Goal: Communication & Community: Answer question/provide support

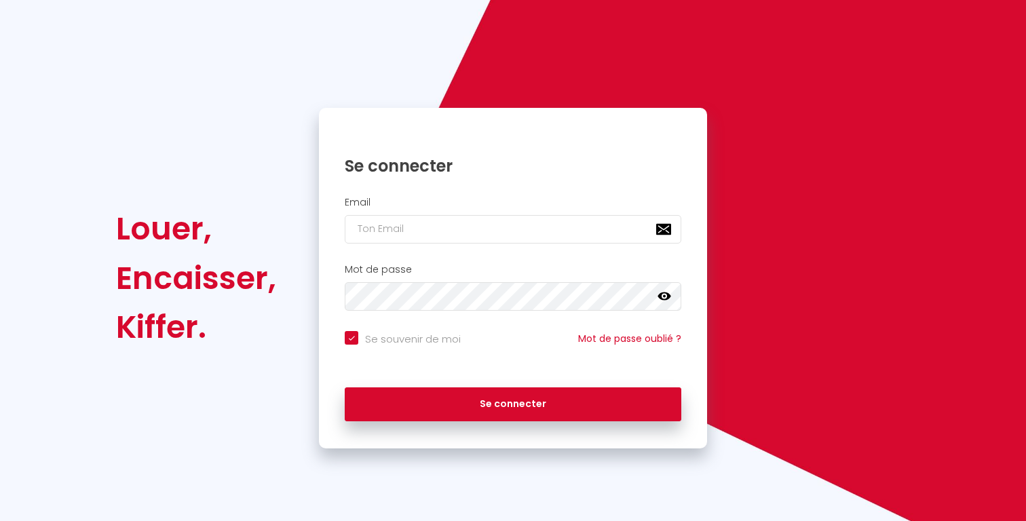
checkbox input "true"
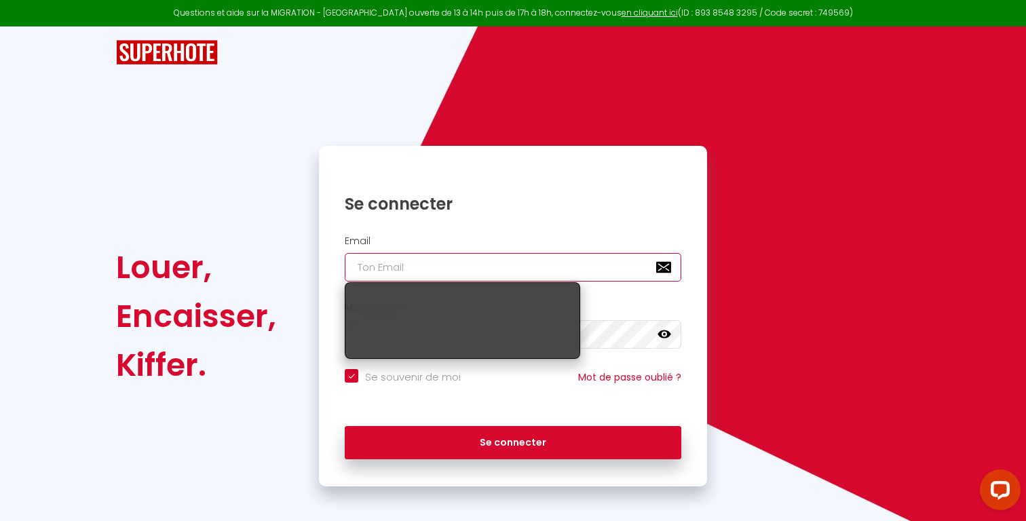
type input "[EMAIL_ADDRESS][DOMAIN_NAME]"
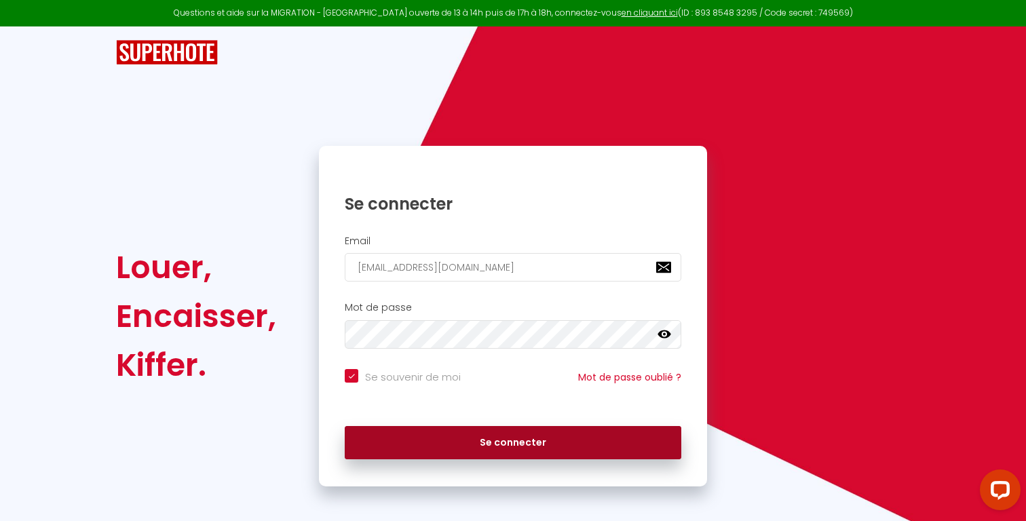
click at [585, 441] on button "Se connecter" at bounding box center [513, 443] width 336 height 34
checkbox input "true"
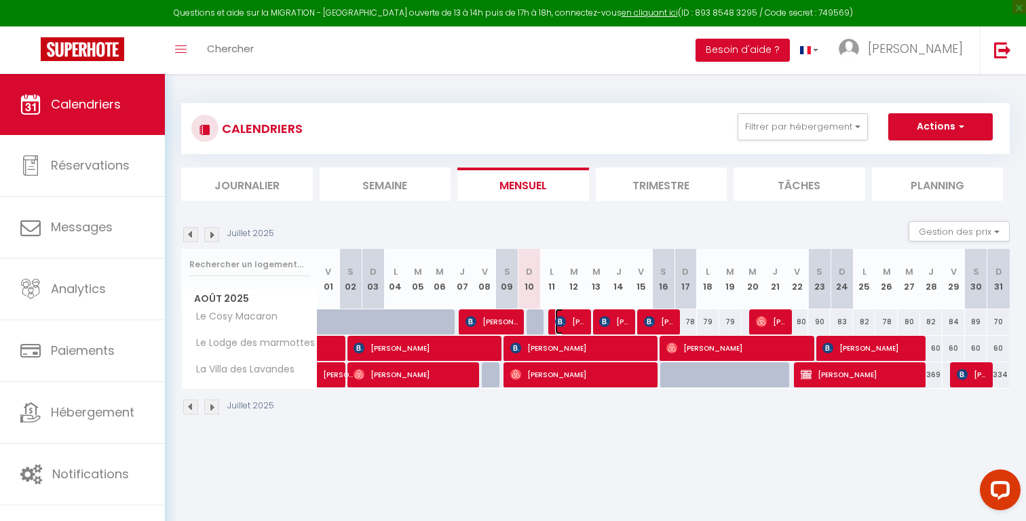
click at [571, 321] on span "[PERSON_NAME]" at bounding box center [570, 322] width 30 height 26
select select "OK"
select select "1"
select select "0"
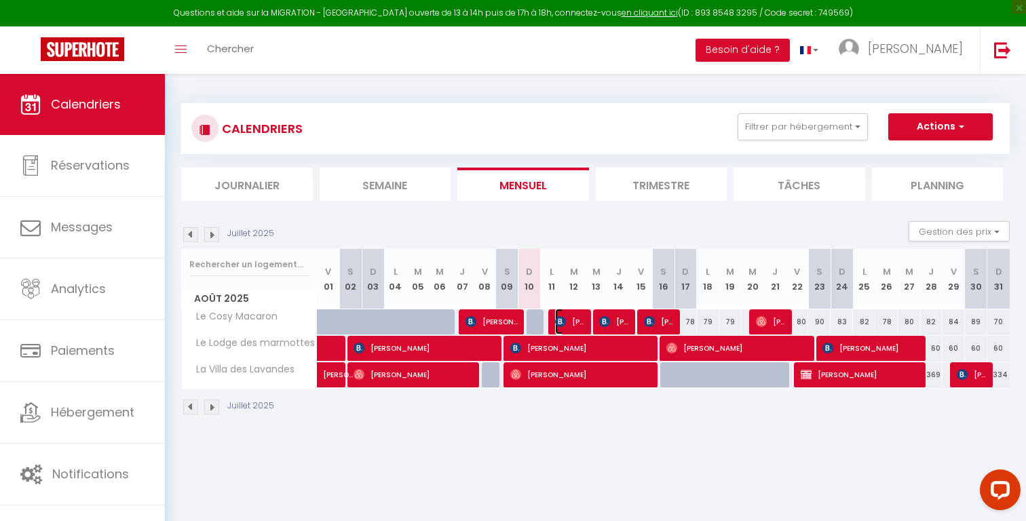
select select "1"
select select
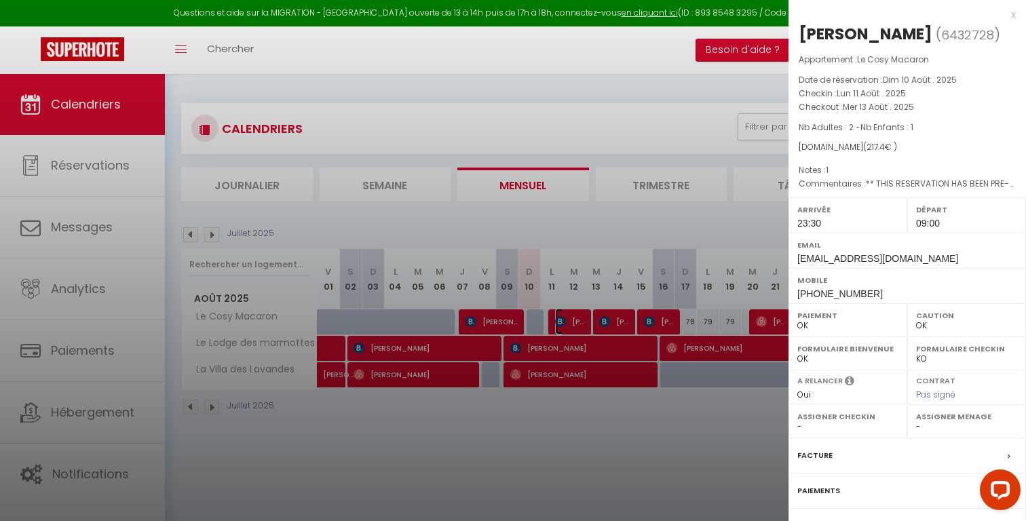
scroll to position [111, 0]
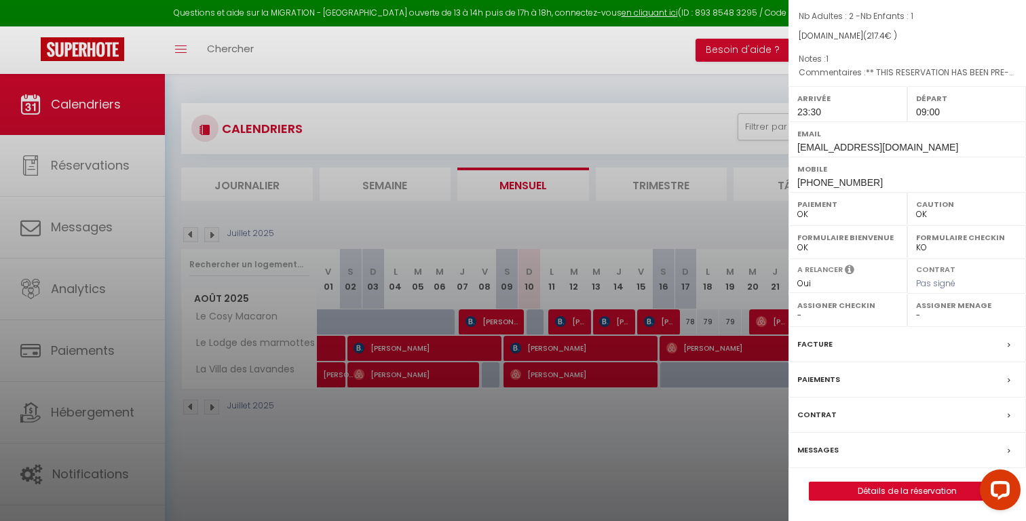
click at [821, 446] on label "Messages" at bounding box center [817, 450] width 41 height 14
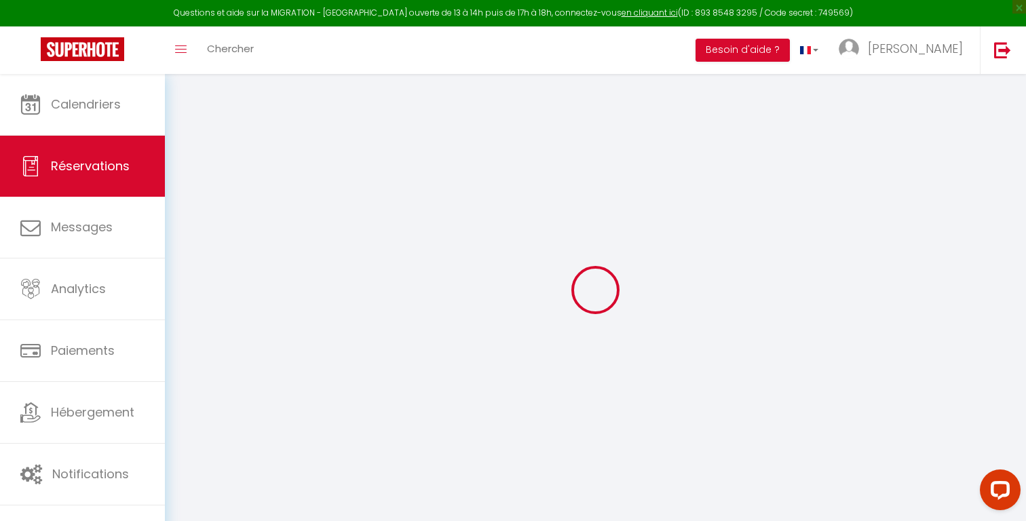
select select
checkbox input "false"
select select
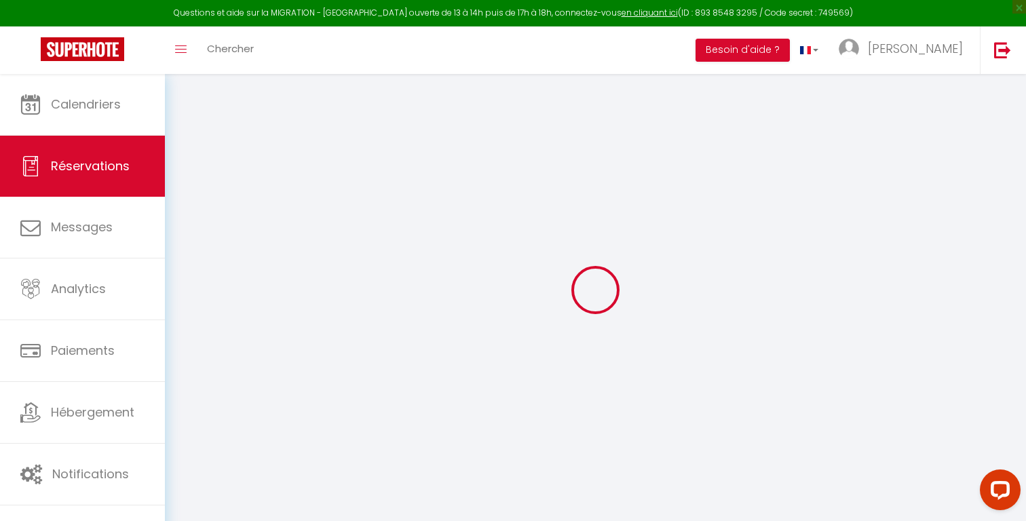
checkbox input "false"
type Request1 "** THIS RESERVATION HAS BEEN PRE-PAID ** Approximate time of arrival: between 2…"
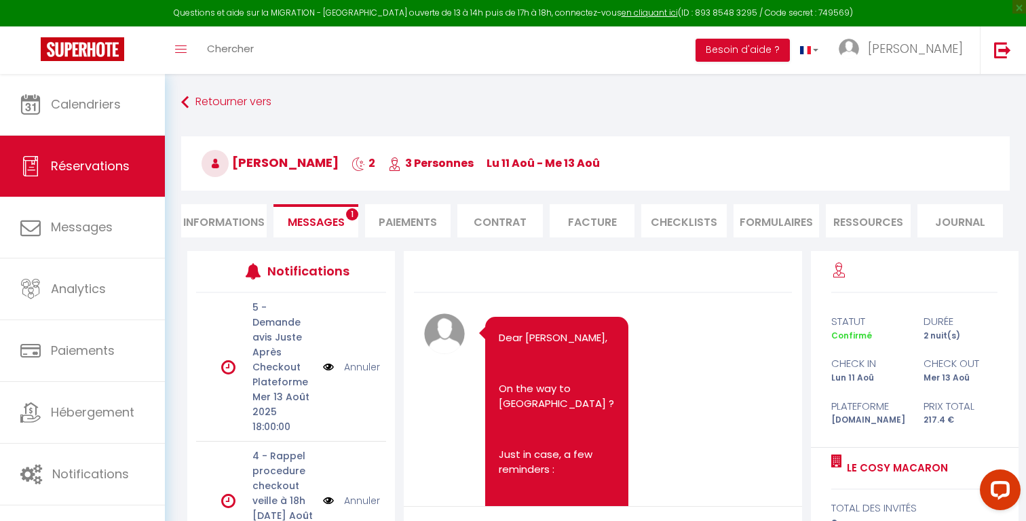
scroll to position [2898, 0]
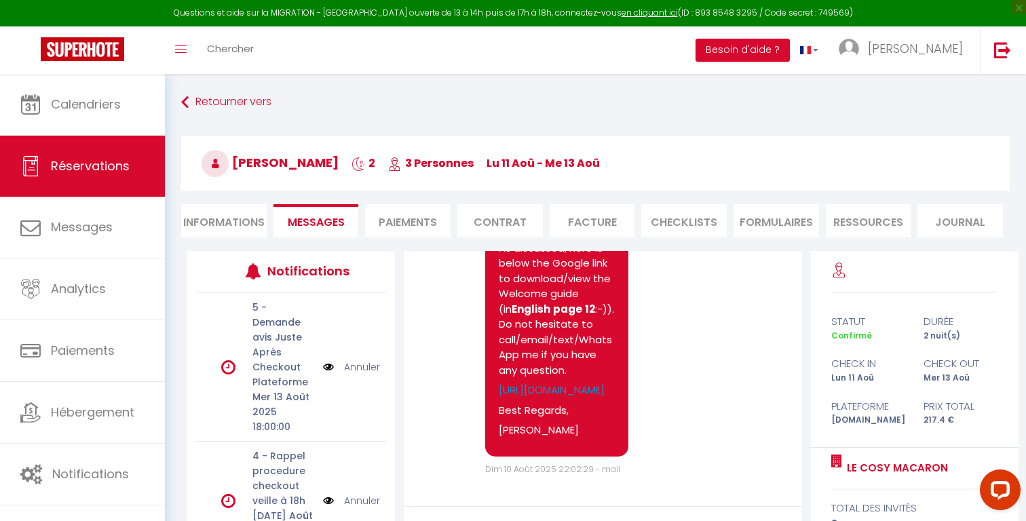
click at [733, 404] on div "Note Sms Thanks for having filled the form [PERSON_NAME] ! As discussed, here i…" at bounding box center [602, 324] width 357 height 303
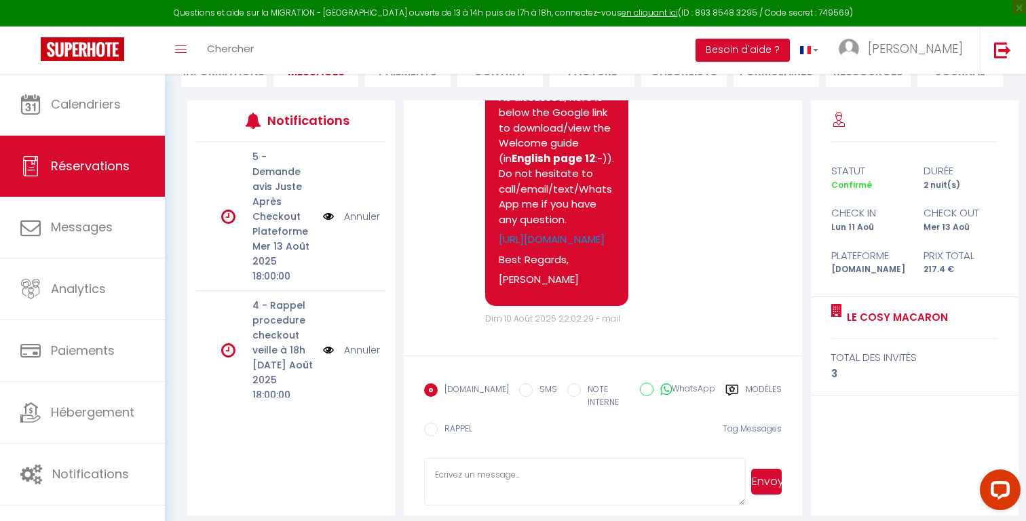
click at [761, 393] on label "Modèles" at bounding box center [764, 397] width 36 height 28
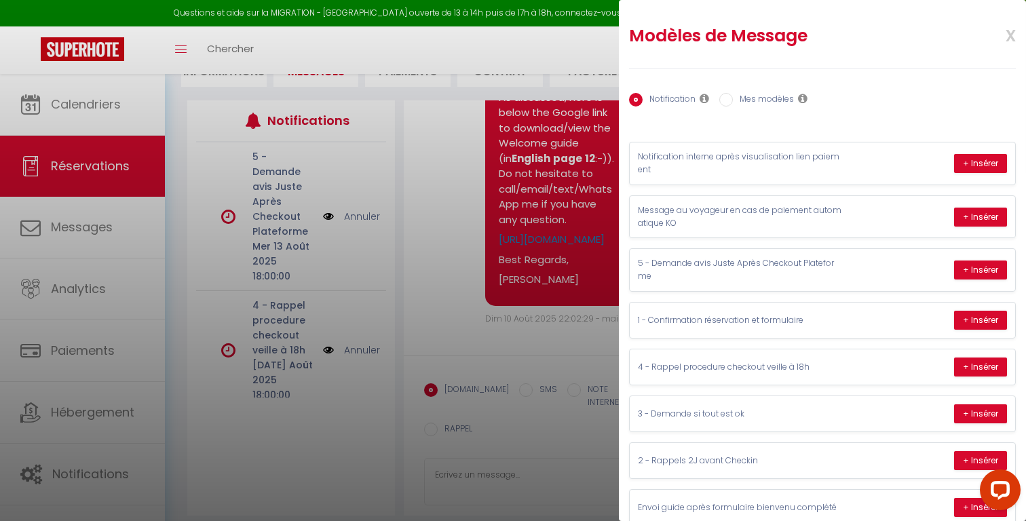
click at [772, 99] on label "Mes modèles" at bounding box center [763, 100] width 61 height 15
click at [733, 99] on input "Mes modèles" at bounding box center [726, 100] width 14 height 14
radio input "true"
radio input "false"
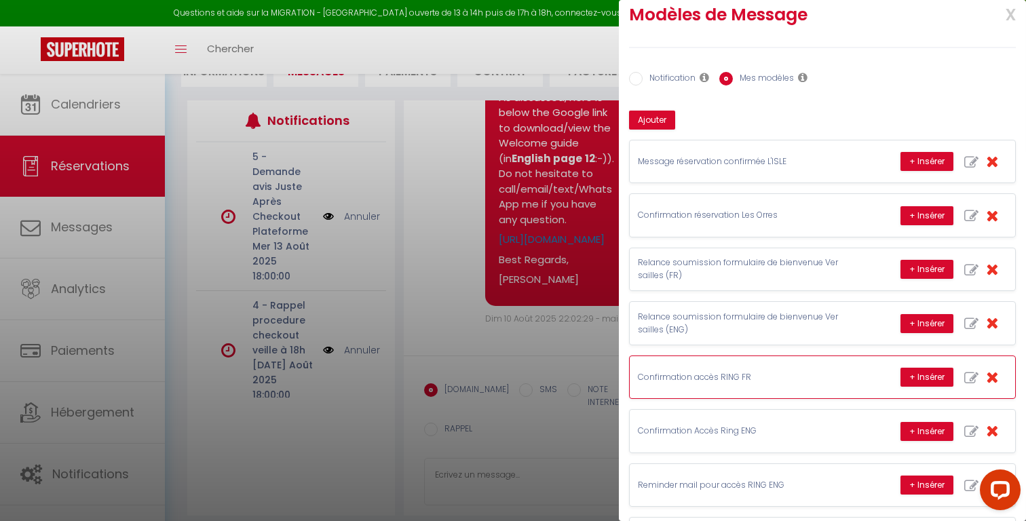
scroll to position [22, 0]
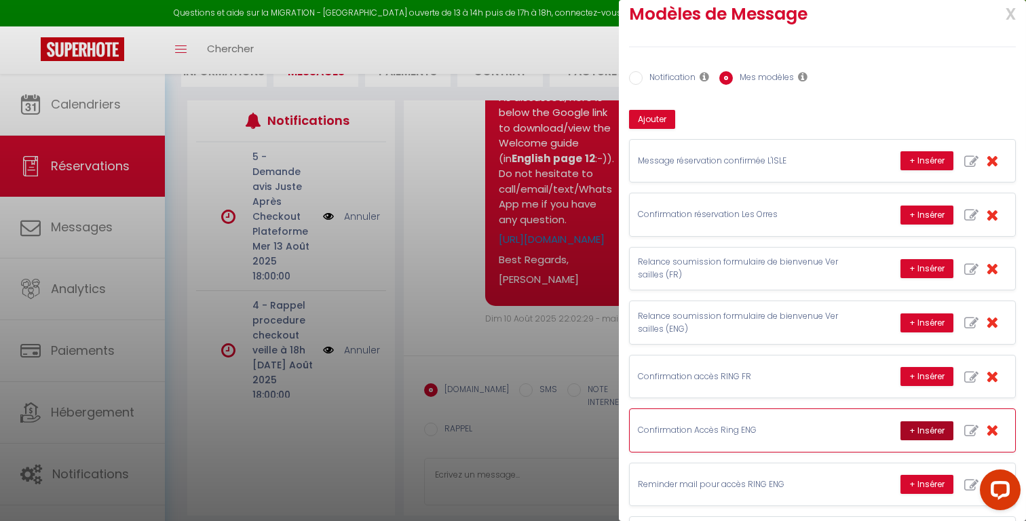
click at [913, 433] on button "+ Insérer" at bounding box center [926, 430] width 53 height 19
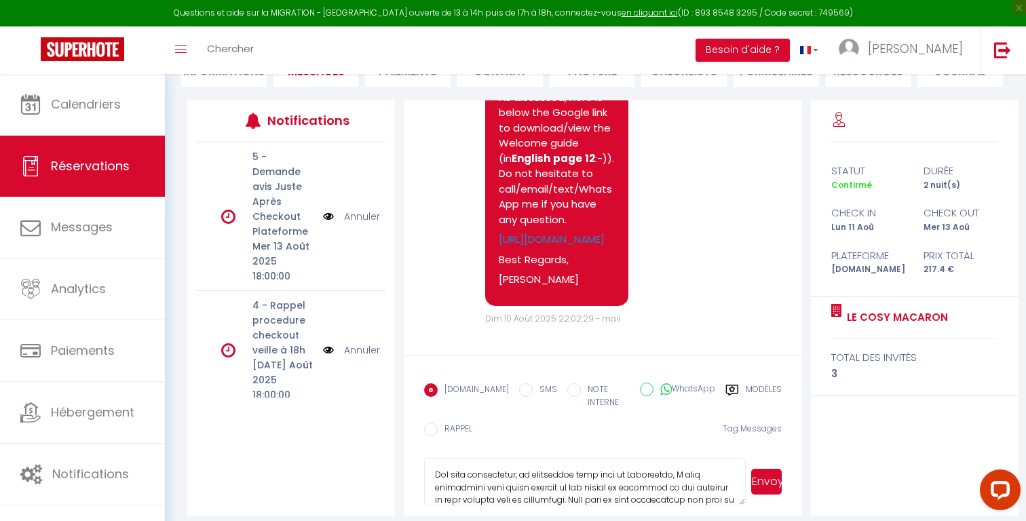
scroll to position [23, 0]
drag, startPoint x: 520, startPoint y: 467, endPoint x: 659, endPoint y: 469, distance: 139.1
click at [659, 469] on textarea at bounding box center [585, 481] width 322 height 47
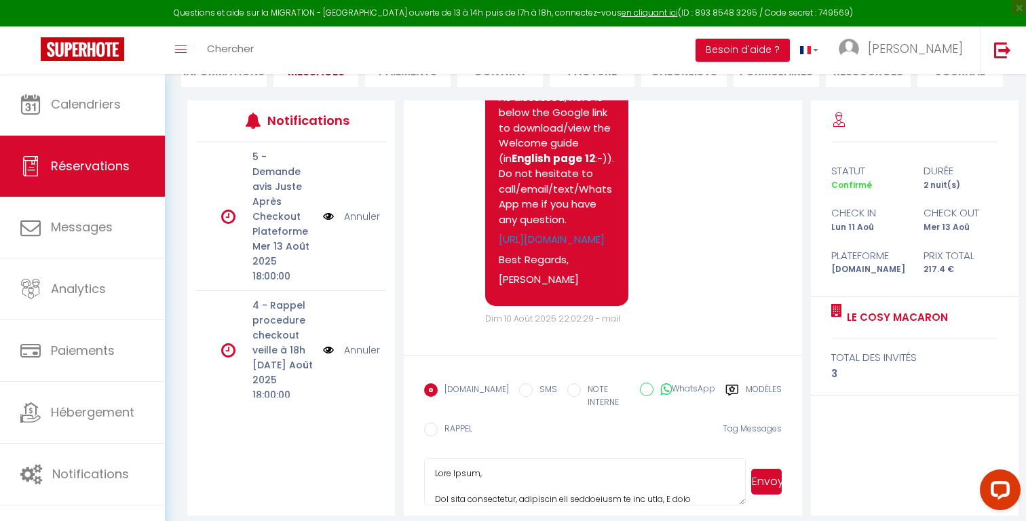
click at [575, 469] on textarea at bounding box center [585, 481] width 322 height 47
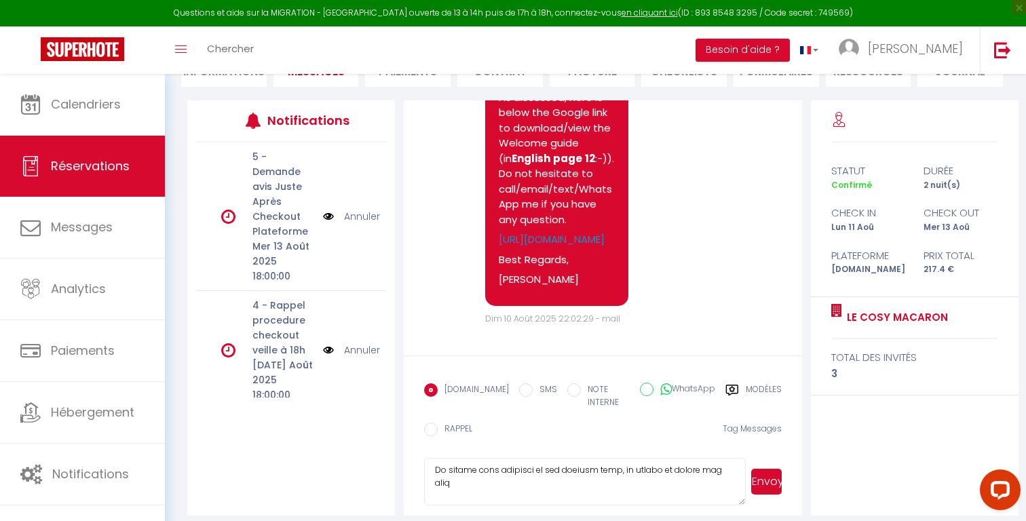
scroll to position [23, 0]
click at [630, 467] on textarea at bounding box center [585, 481] width 322 height 47
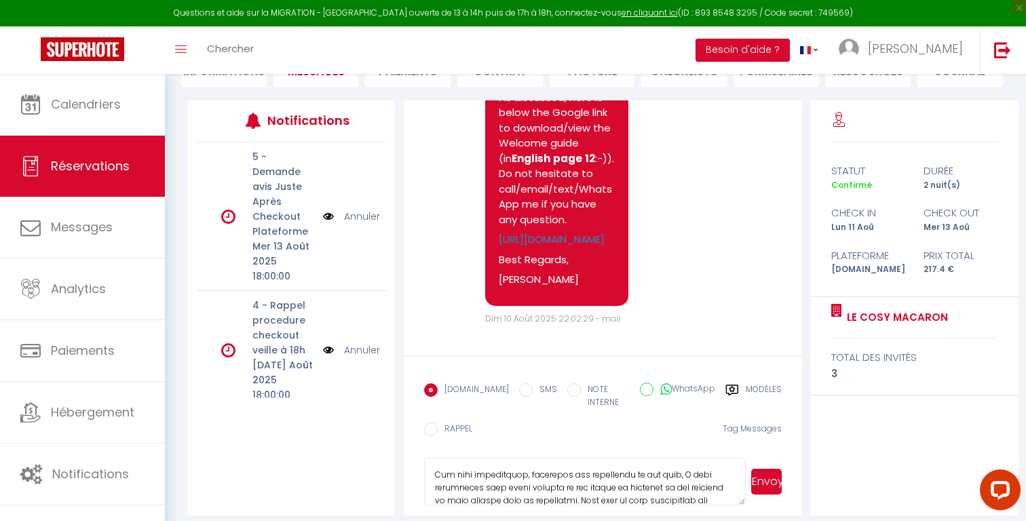
scroll to position [142, 0]
drag, startPoint x: 668, startPoint y: 464, endPoint x: 411, endPoint y: 465, distance: 256.4
click at [411, 465] on form "[DOMAIN_NAME] SMS NOTE INTERNE WhatsApp Modèles 10 « ‹ » › Aout 2025 [PHONE_NUM…" at bounding box center [603, 434] width 398 height 159
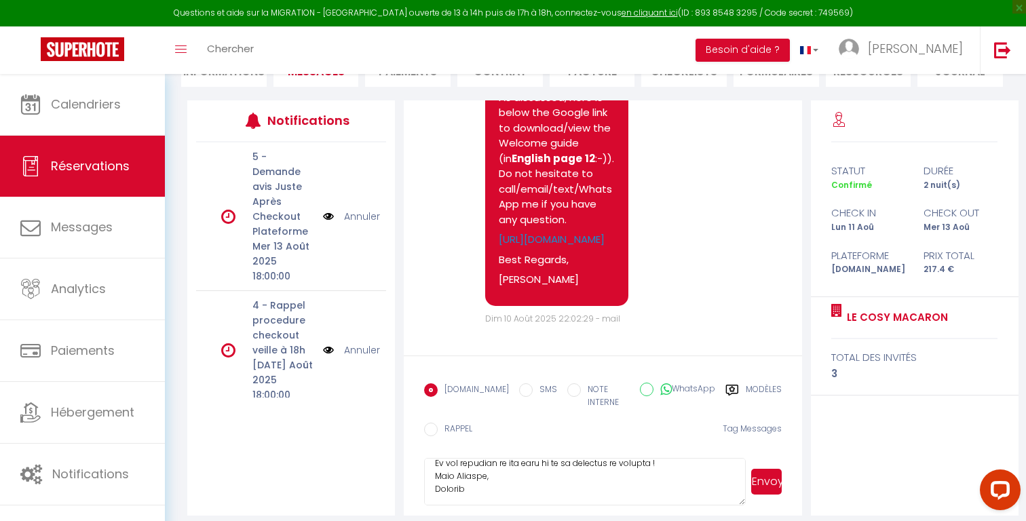
scroll to position [396, 0]
type textarea "Dear [PERSON_NAME], To answer your question in the welcome form, there should b…"
click at [771, 478] on button "Envoyer" at bounding box center [766, 482] width 31 height 26
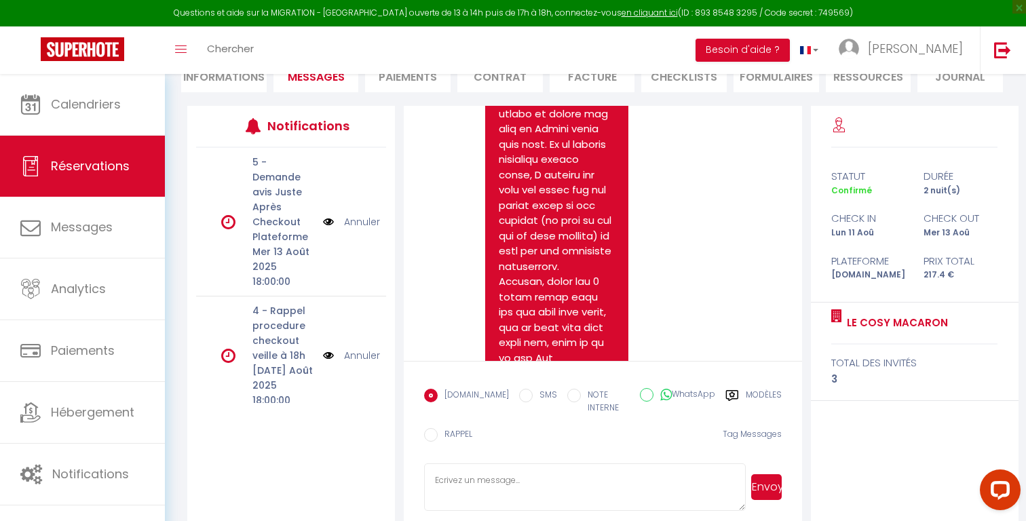
scroll to position [3093, 0]
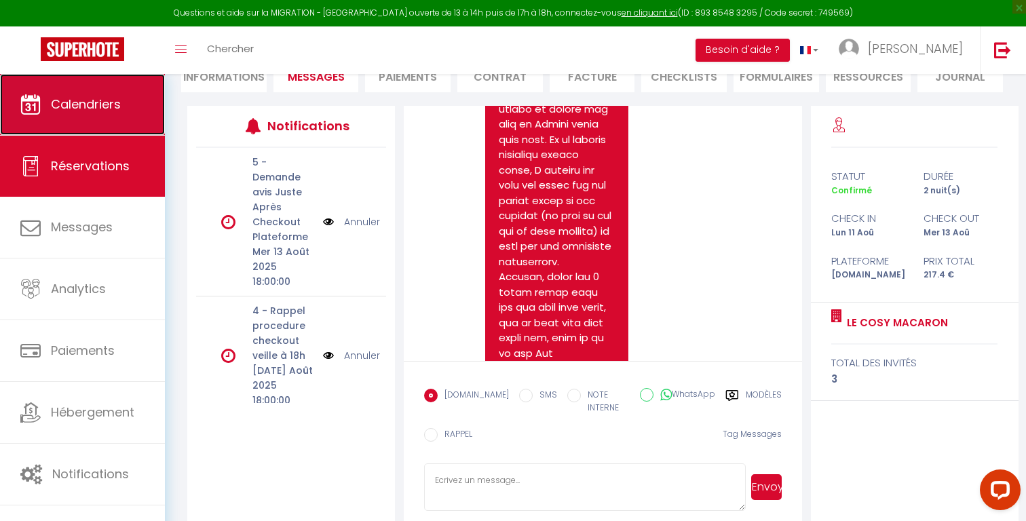
click at [109, 104] on span "Calendriers" at bounding box center [86, 104] width 70 height 17
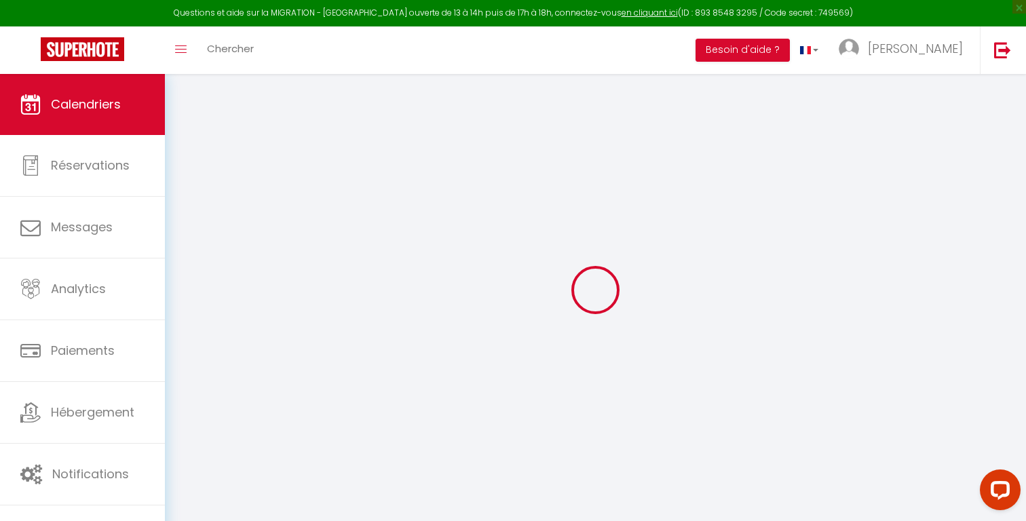
select select
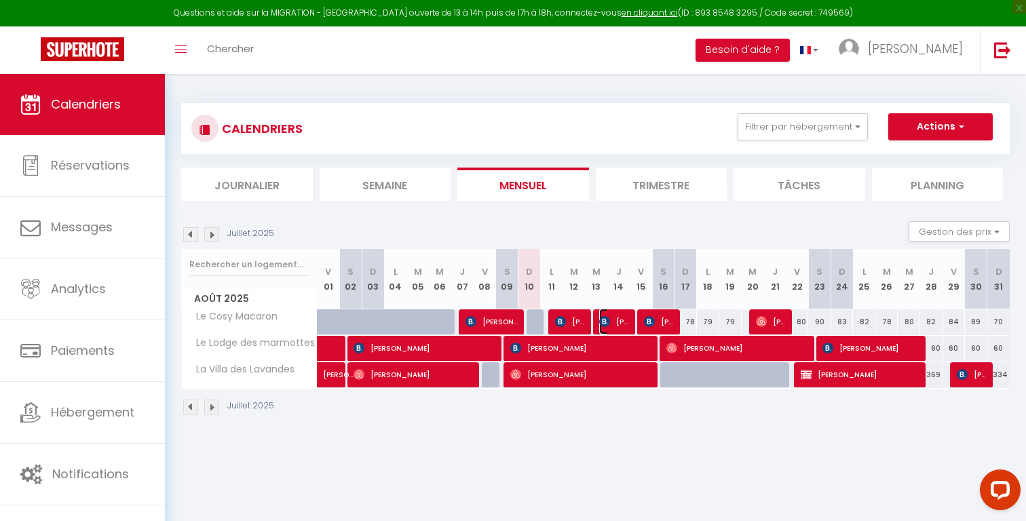
click at [611, 320] on span "[PERSON_NAME]" at bounding box center [614, 322] width 30 height 26
select select "OK"
select select "1"
select select "0"
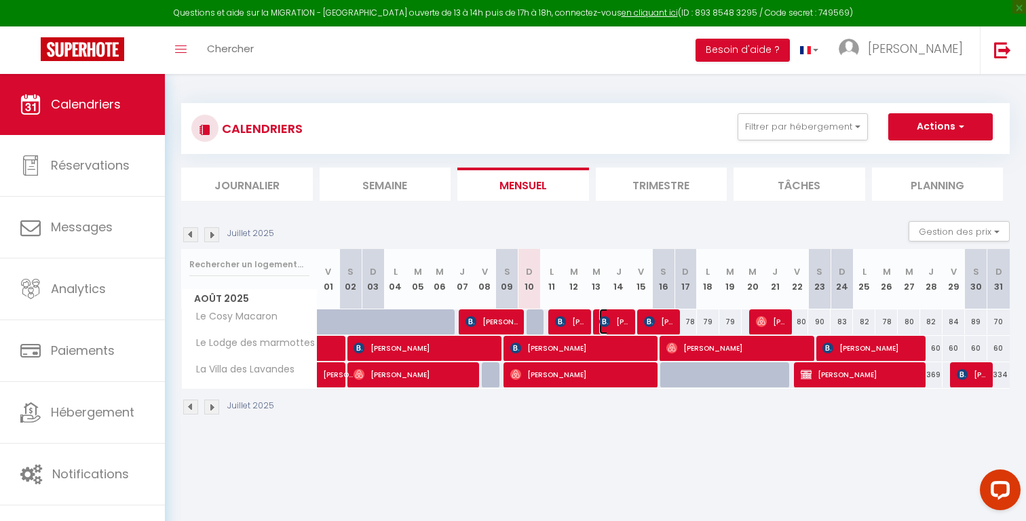
select select "1"
select select
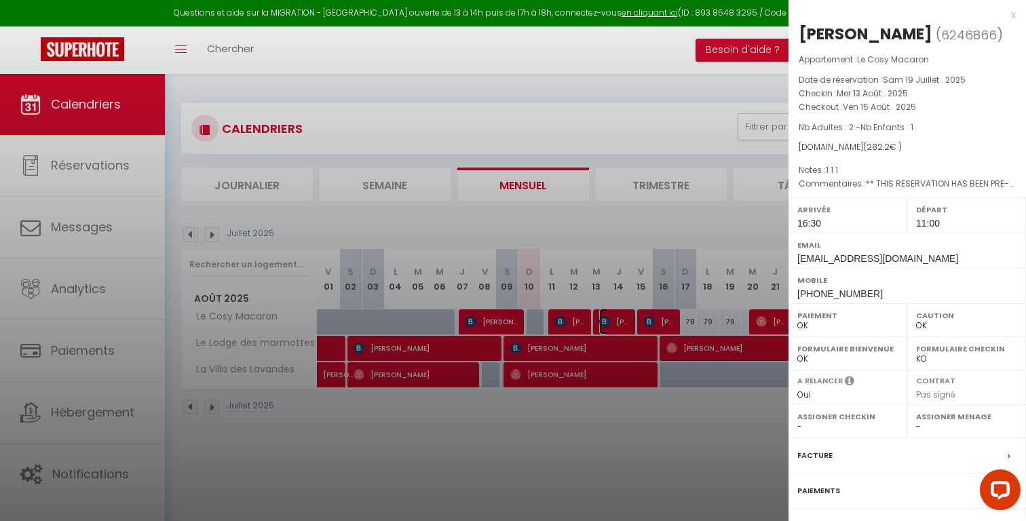
scroll to position [111, 0]
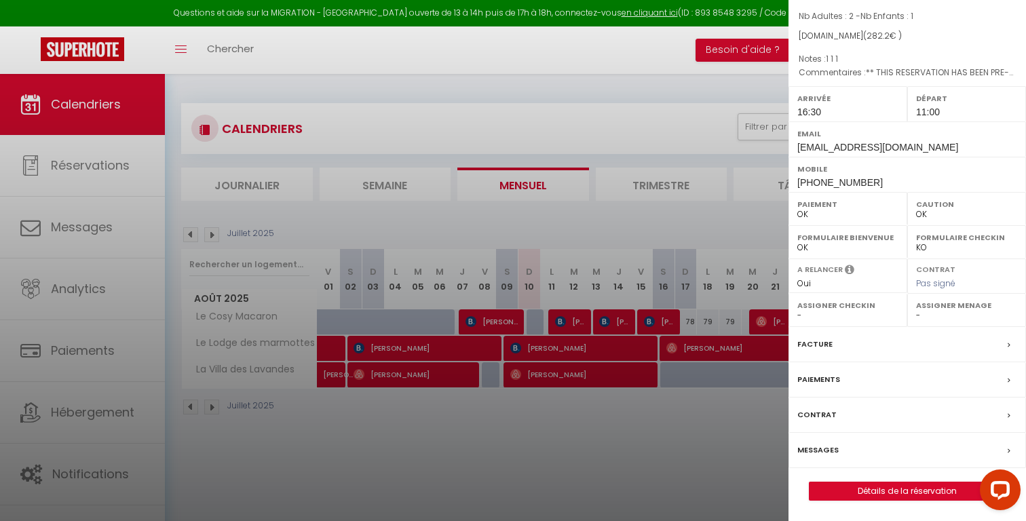
click at [820, 450] on label "Messages" at bounding box center [817, 450] width 41 height 14
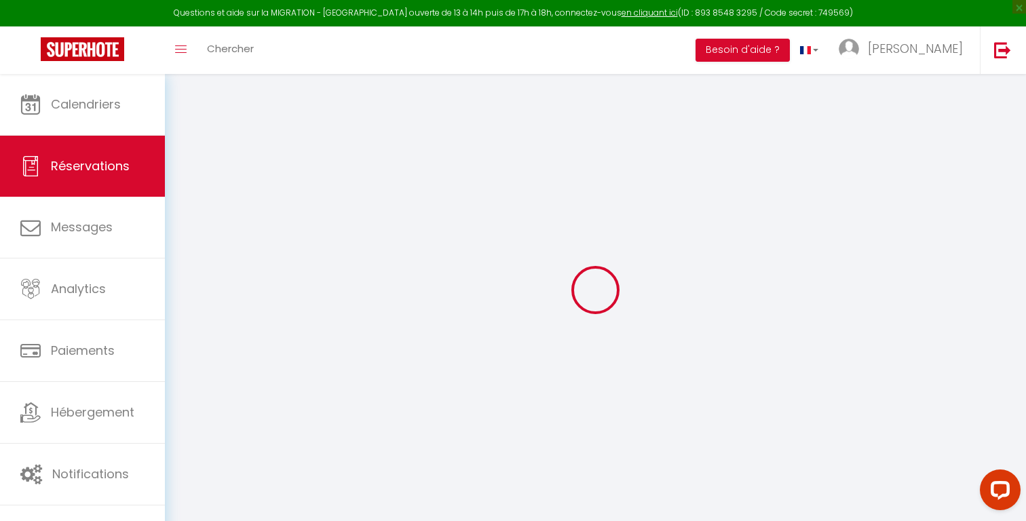
select select
checkbox input "false"
select select
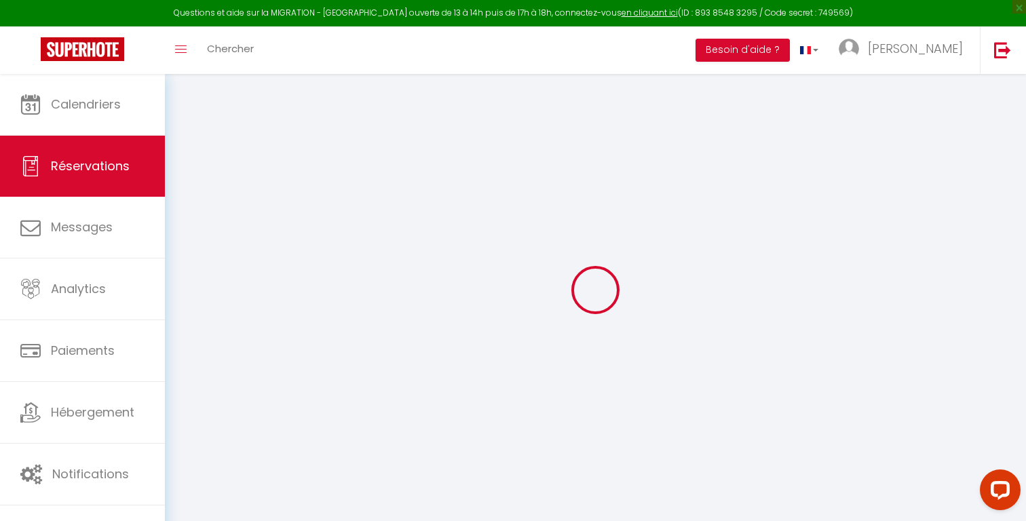
checkbox input "false"
type Request1 "** THIS RESERVATION HAS BEEN PRE-PAID ** BOOKING NOTE : Payment charge is EUR 3…"
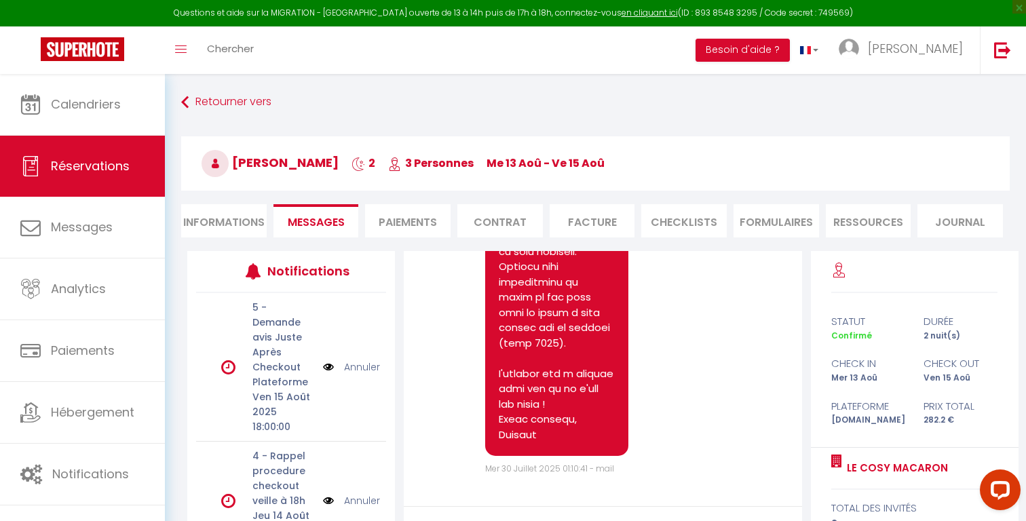
scroll to position [151, 0]
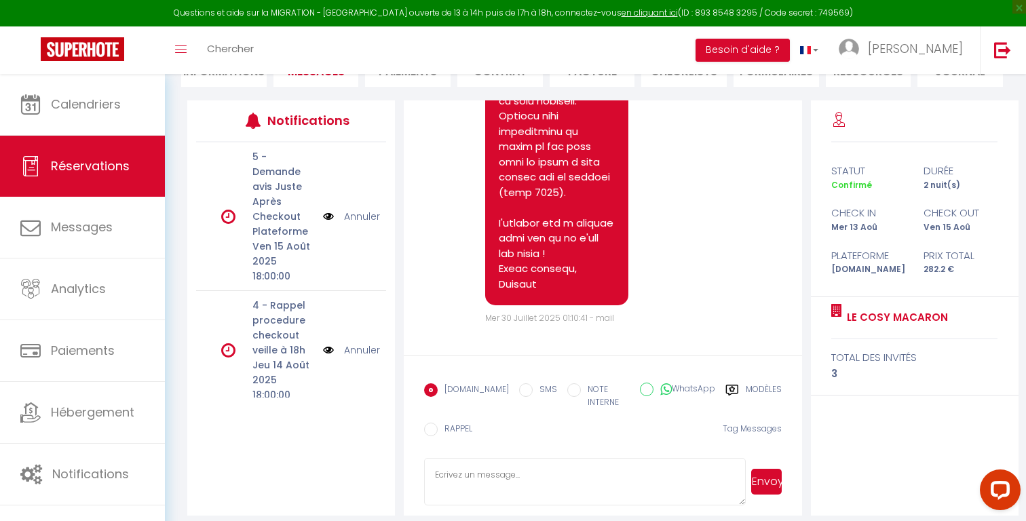
click at [505, 479] on textarea at bounding box center [585, 481] width 322 height 47
click at [680, 466] on textarea "Bonjour [PERSON_NAME], je vois que vous n'avez pas encore configuré votre compt…" at bounding box center [585, 481] width 322 height 47
click at [526, 480] on textarea "Bonjour Raluca, je vois que vous n'avez pas encore créé votre compte et accès à" at bounding box center [585, 481] width 322 height 47
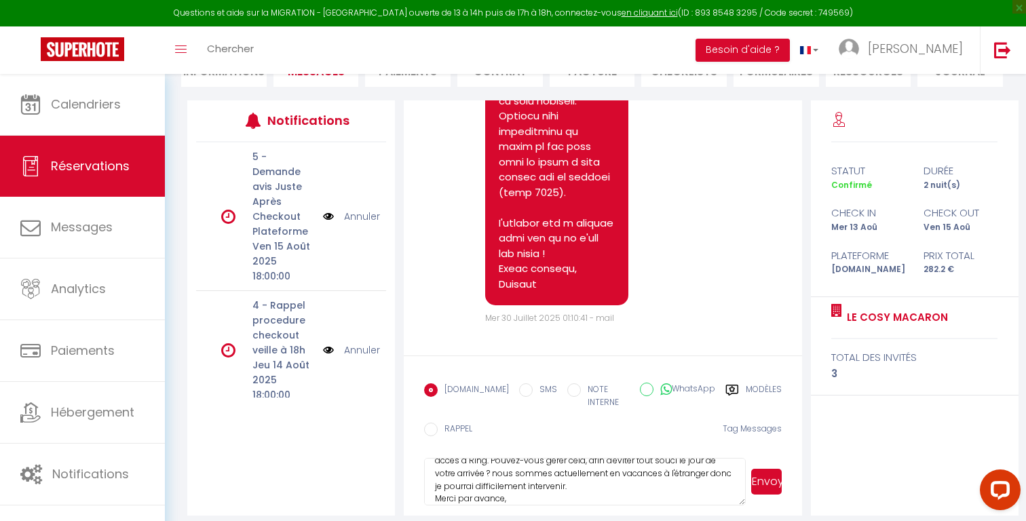
scroll to position [40, 0]
type textarea "Bonjour Raluca, je vois que vous n'avez pas encore créé votre compte et accès à…"
click at [759, 476] on button "Envoyer" at bounding box center [766, 482] width 31 height 26
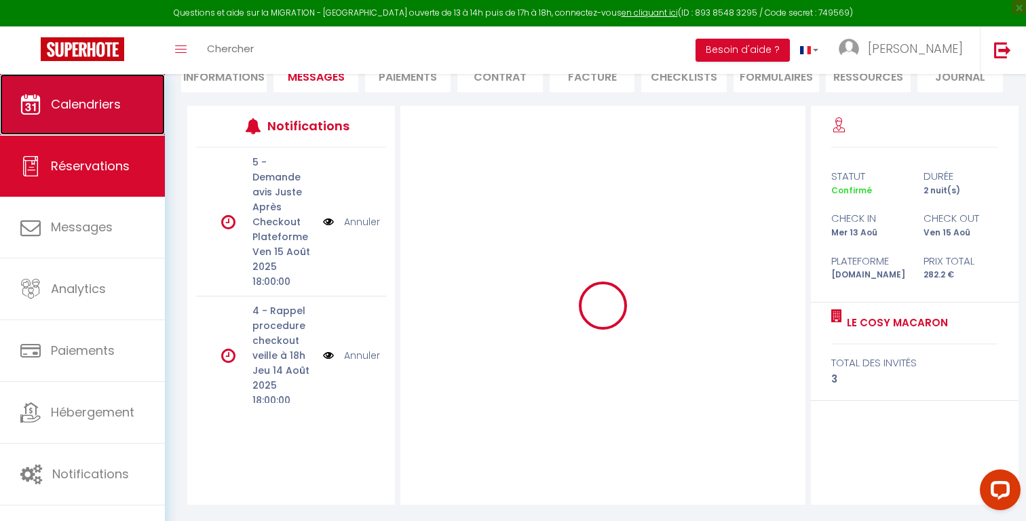
scroll to position [0, 0]
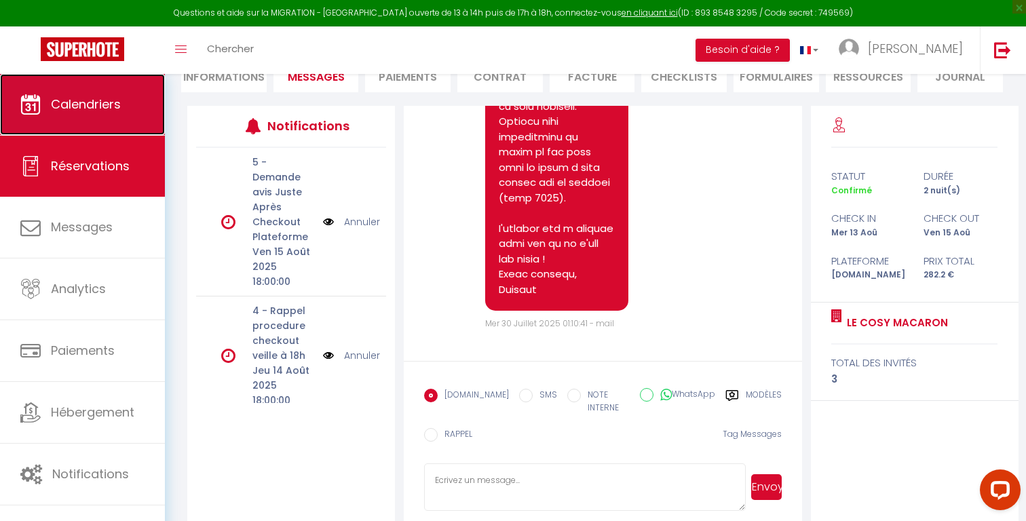
click at [100, 111] on span "Calendriers" at bounding box center [86, 104] width 70 height 17
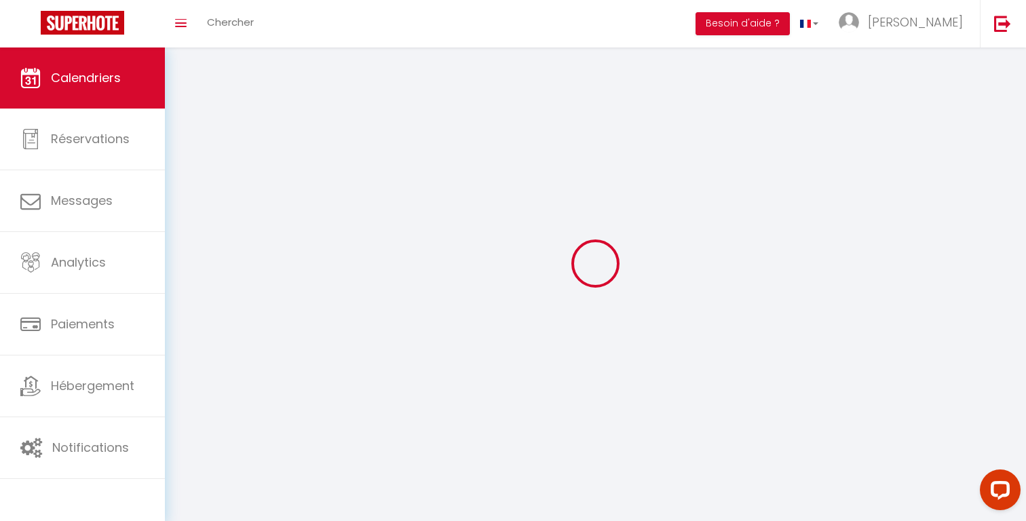
click at [100, 111] on link "Réservations" at bounding box center [82, 139] width 165 height 61
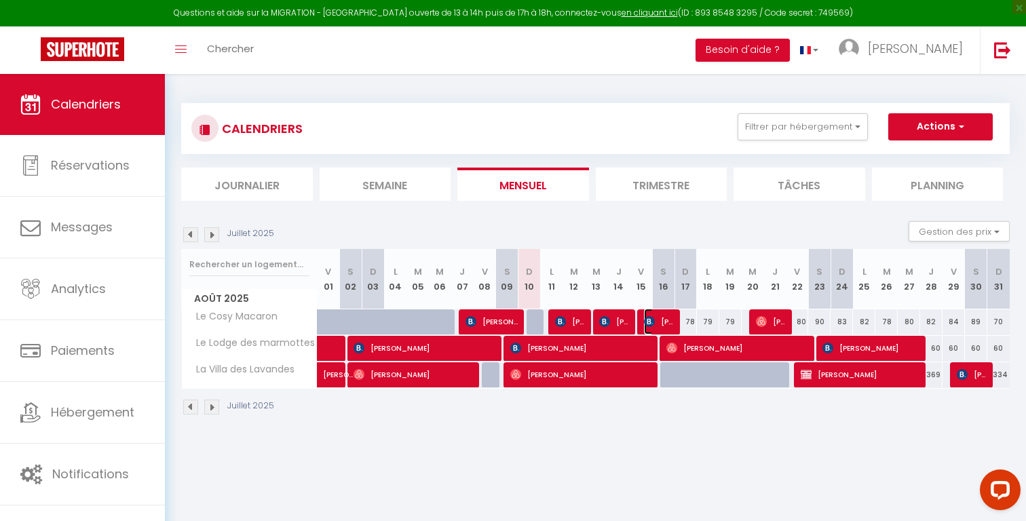
click at [657, 320] on span "[PERSON_NAME]" at bounding box center [659, 322] width 30 height 26
select select "OK"
select select "1"
select select "0"
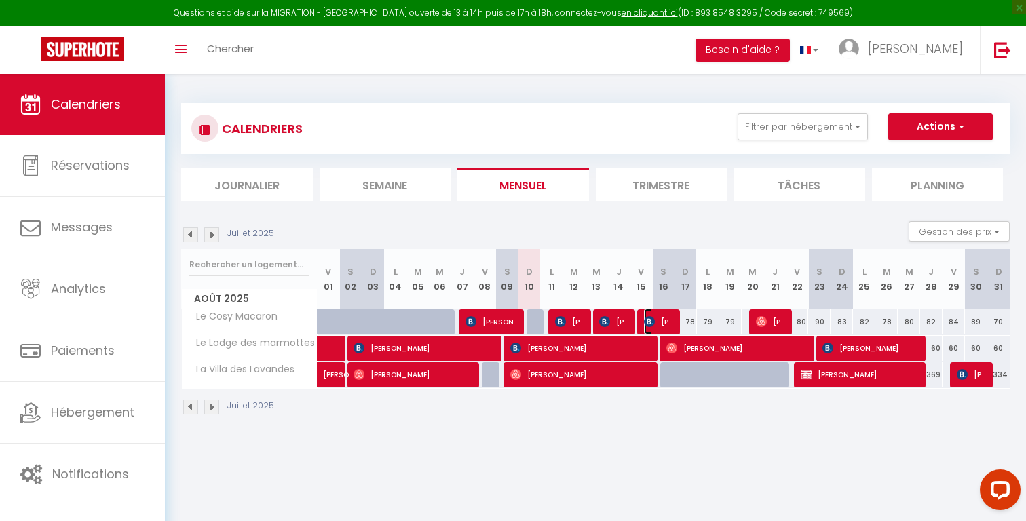
select select "1"
select select
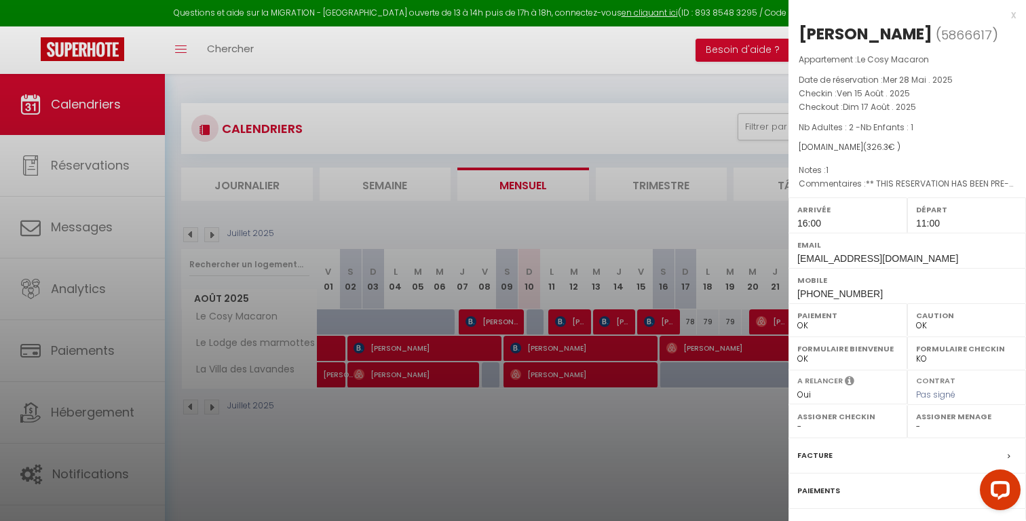
click at [657, 320] on div at bounding box center [513, 260] width 1026 height 521
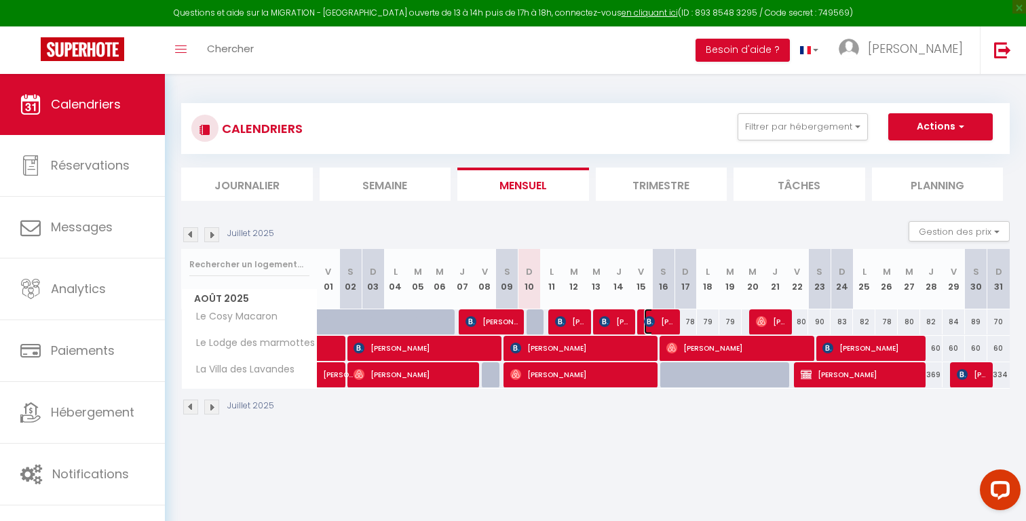
click at [657, 320] on span "[PERSON_NAME]" at bounding box center [659, 322] width 30 height 26
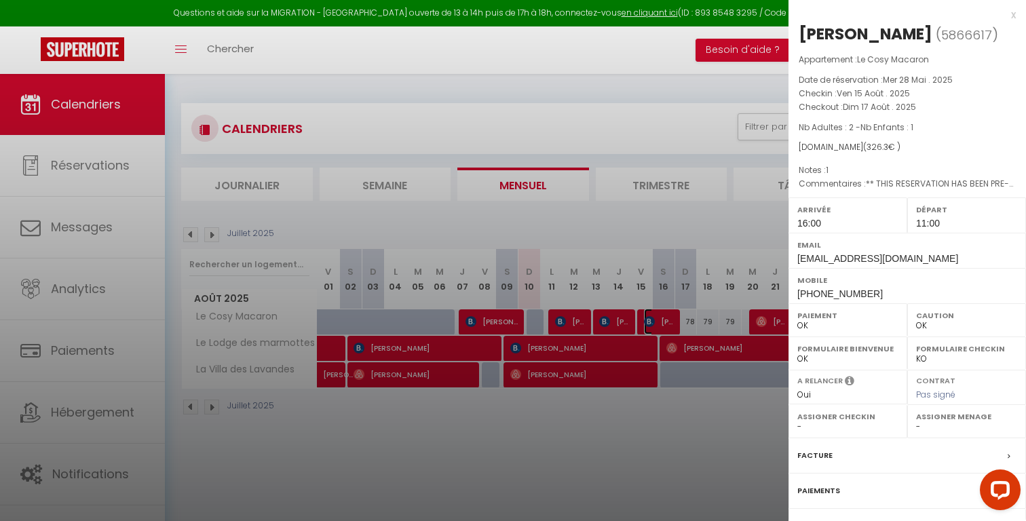
scroll to position [111, 0]
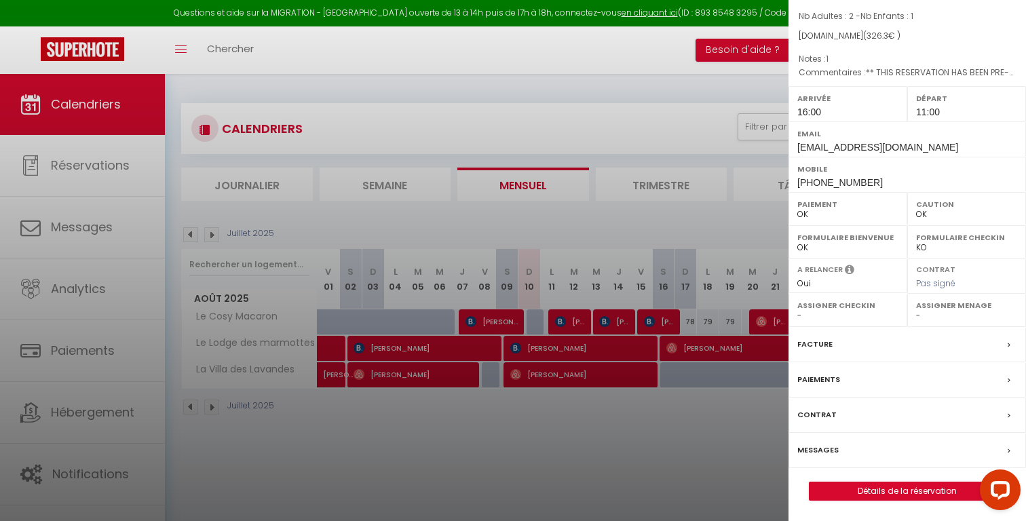
click at [831, 447] on label "Messages" at bounding box center [817, 450] width 41 height 14
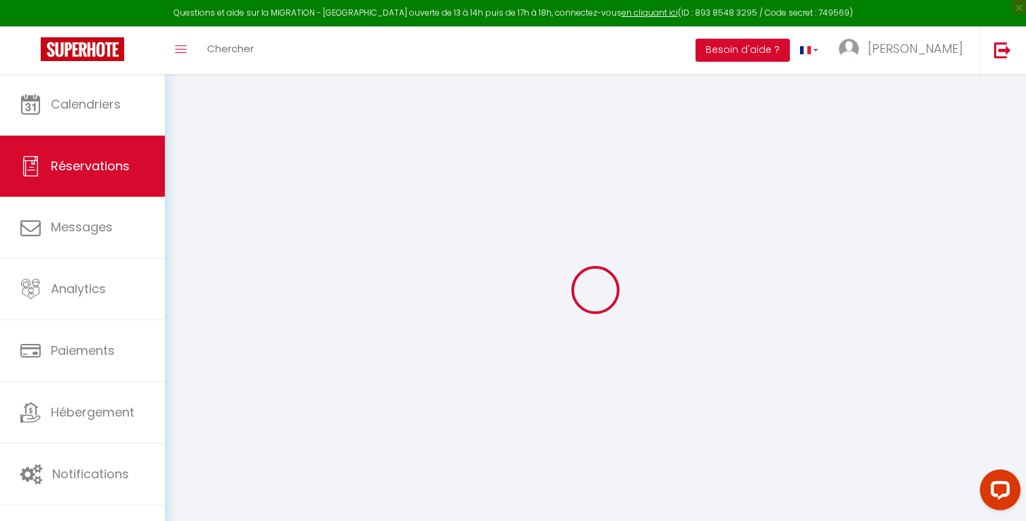
select select
checkbox input "false"
select select
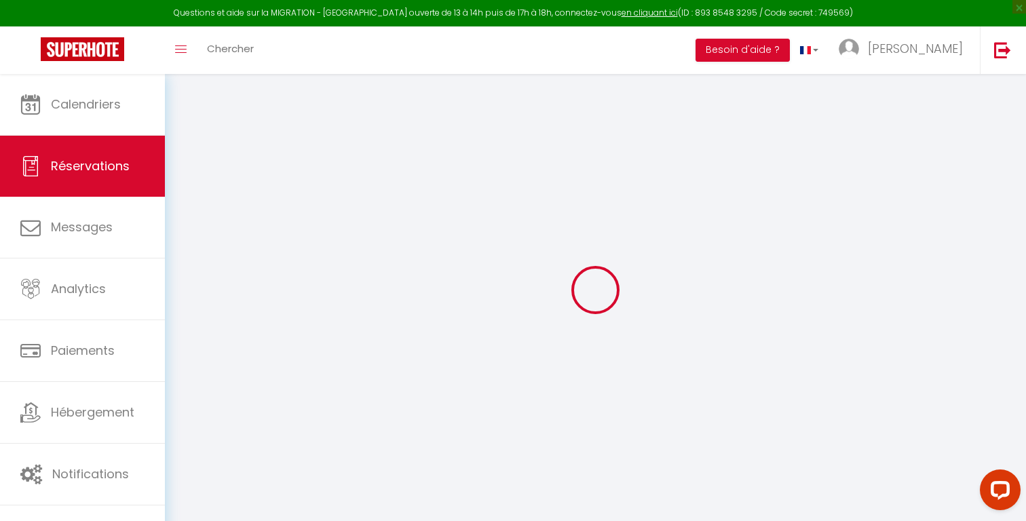
checkbox input "false"
type Request1 "** THIS RESERVATION HAS BEEN PRE-PAID ** An extra bed/crib was requested. BOOKI…"
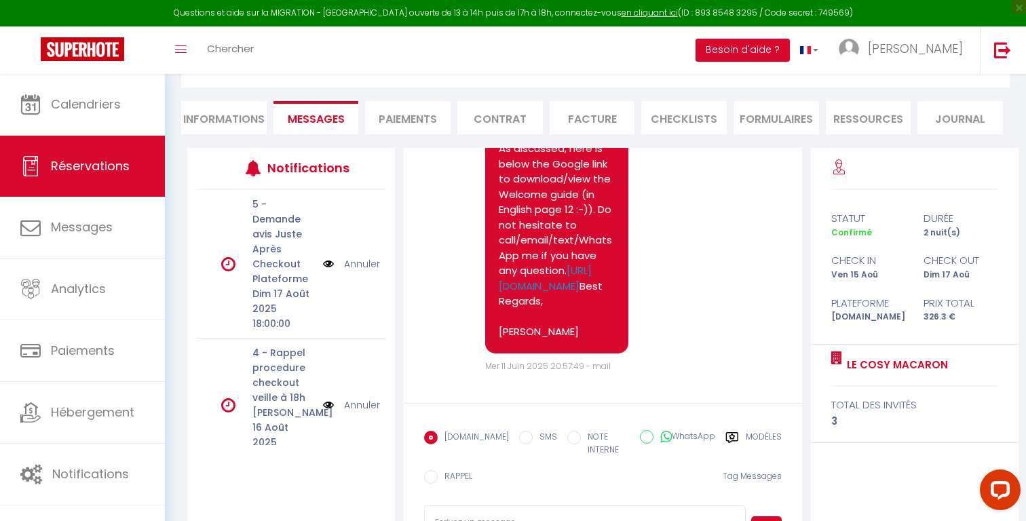
scroll to position [151, 0]
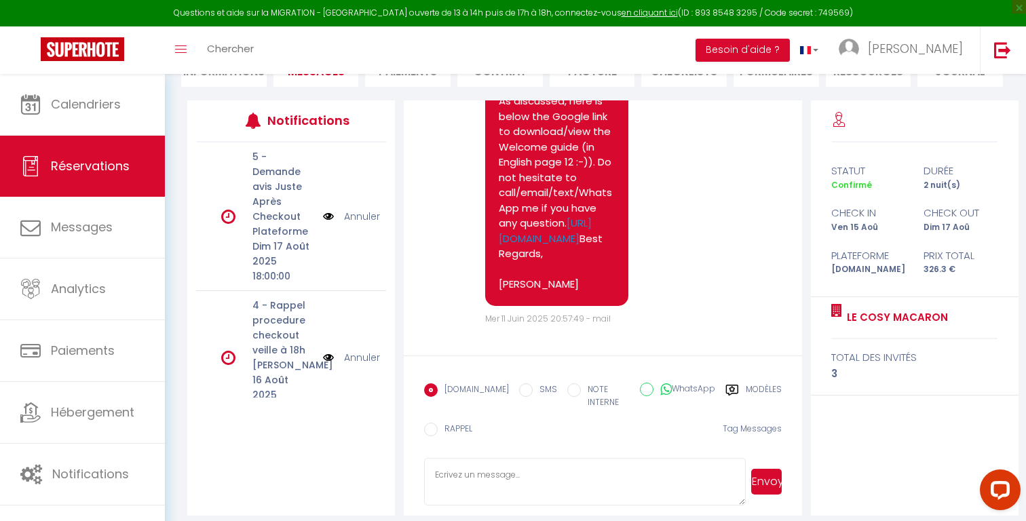
click at [751, 385] on label "Modèles" at bounding box center [764, 397] width 36 height 28
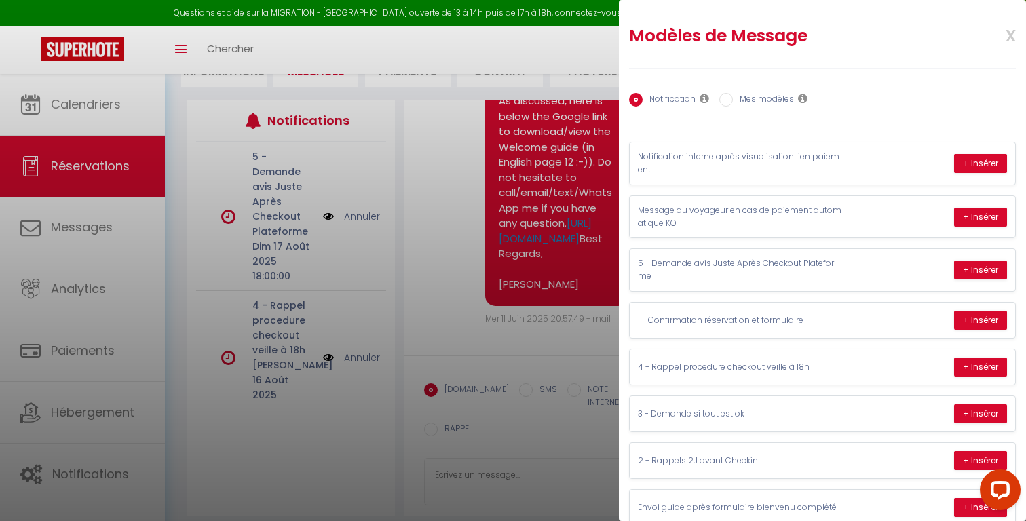
click at [784, 95] on label "Mes modèles" at bounding box center [763, 100] width 61 height 15
click at [733, 95] on input "Mes modèles" at bounding box center [726, 100] width 14 height 14
radio input "true"
radio input "false"
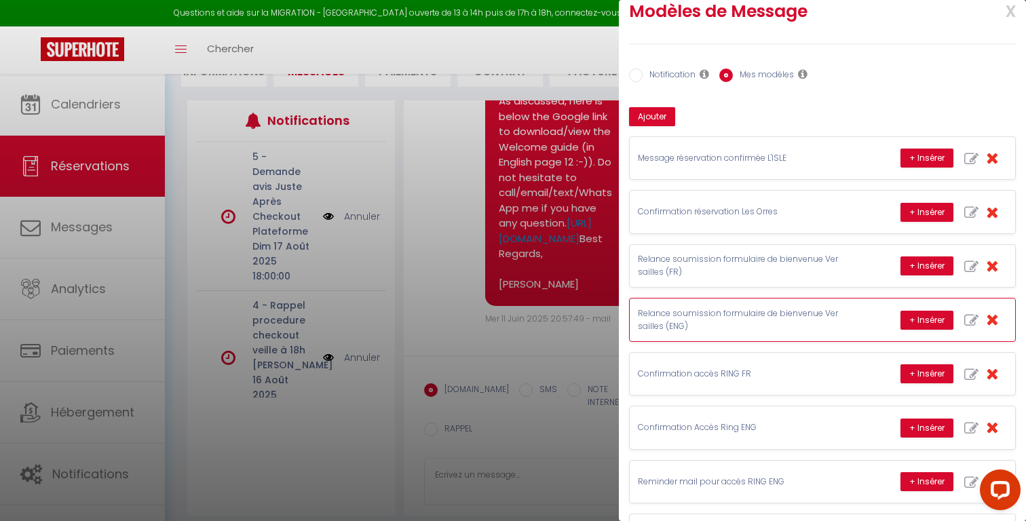
scroll to position [31, 0]
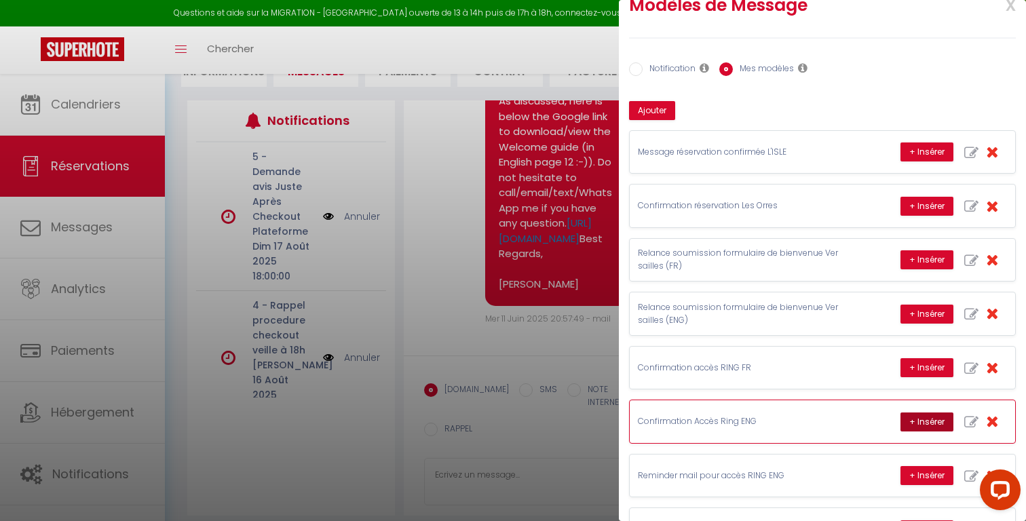
click at [922, 423] on button "+ Insérer" at bounding box center [926, 421] width 53 height 19
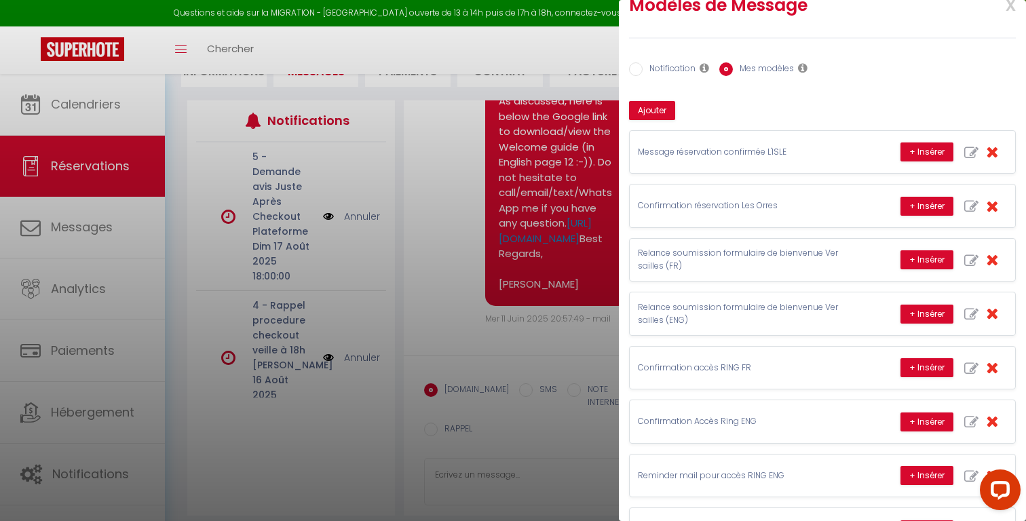
type textarea "Dear [PERSON_NAME], For your information, to anticipate your stay in [GEOGRAPHI…"
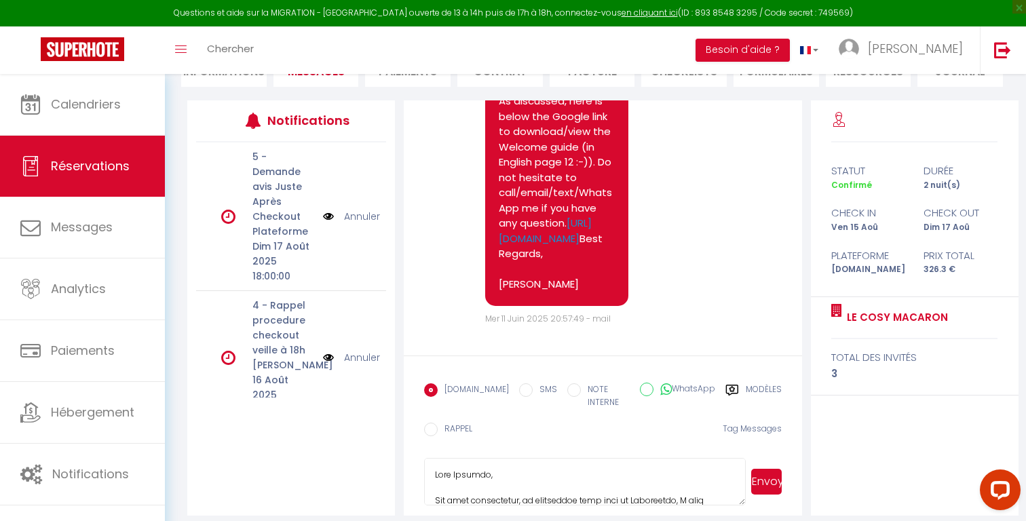
click at [777, 471] on button "Envoyer" at bounding box center [766, 482] width 31 height 26
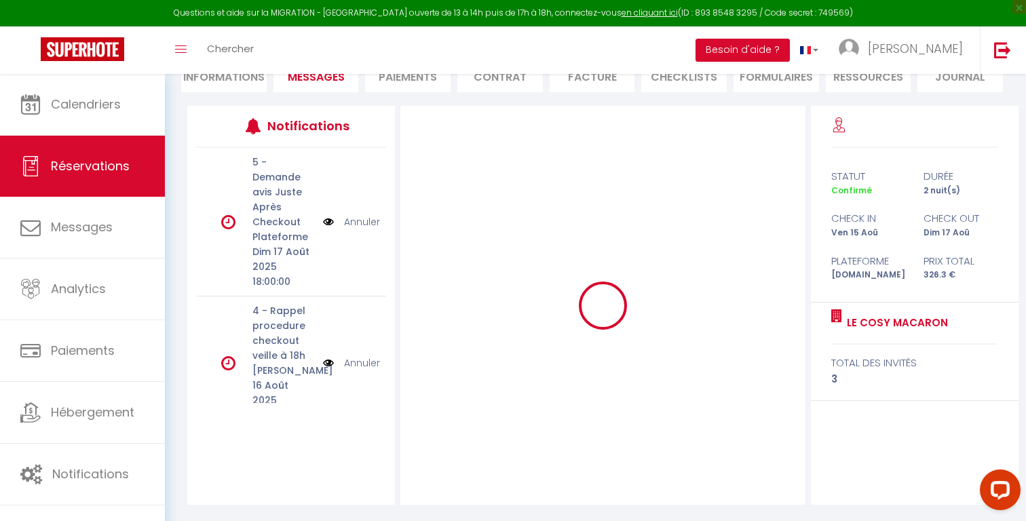
scroll to position [145, 0]
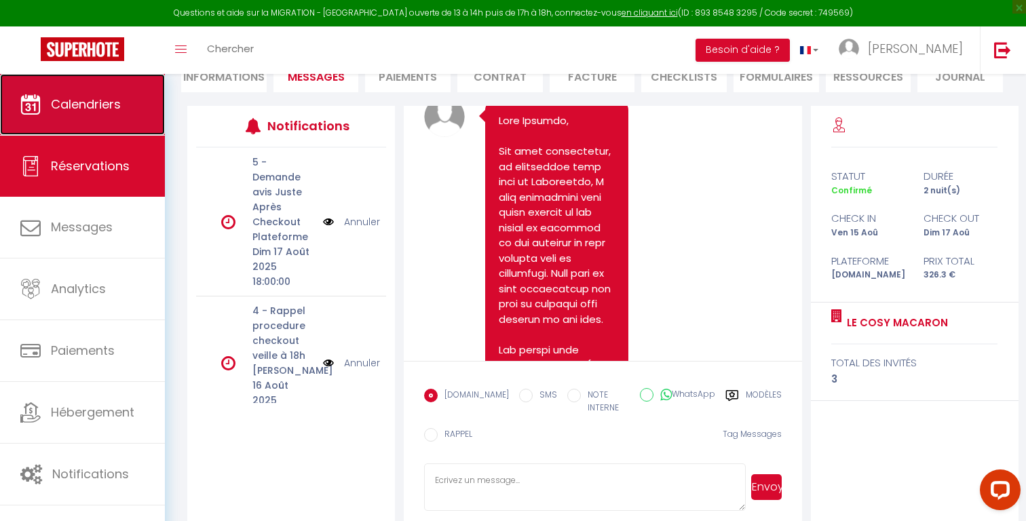
click at [94, 91] on link "Calendriers" at bounding box center [82, 104] width 165 height 61
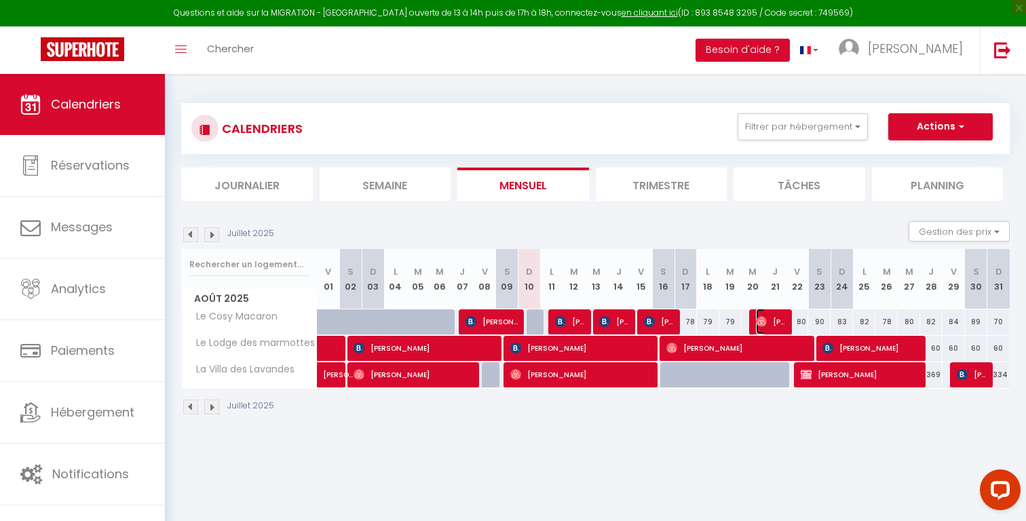
click at [767, 317] on span "[PERSON_NAME]" at bounding box center [771, 322] width 30 height 26
select select "OK"
select select "1"
select select "0"
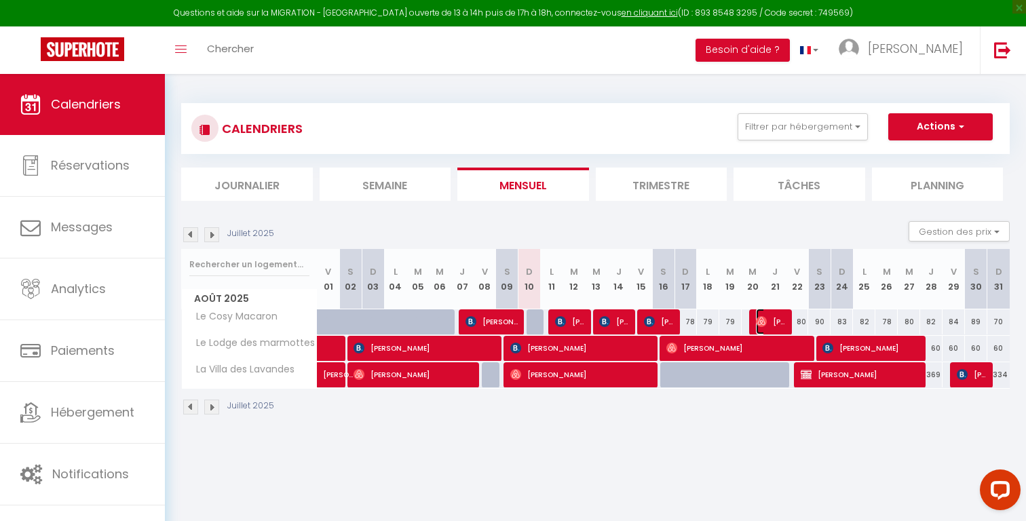
select select "1"
select select
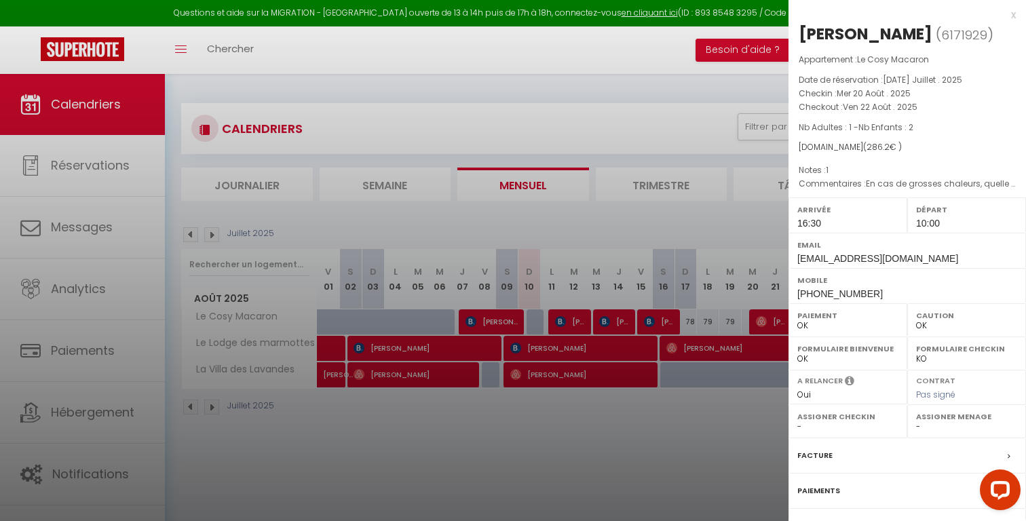
click at [575, 319] on div at bounding box center [513, 260] width 1026 height 521
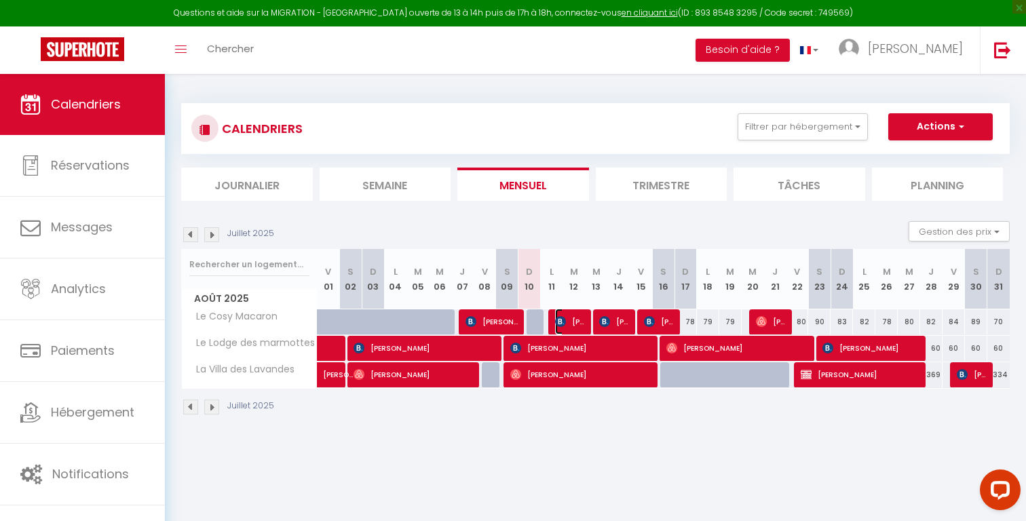
click at [575, 319] on span "[PERSON_NAME]" at bounding box center [570, 322] width 30 height 26
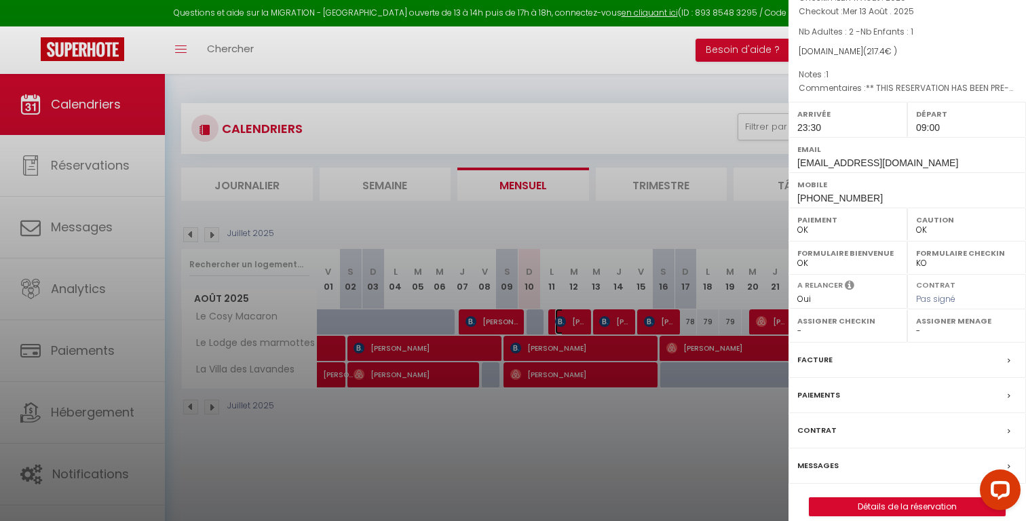
scroll to position [111, 0]
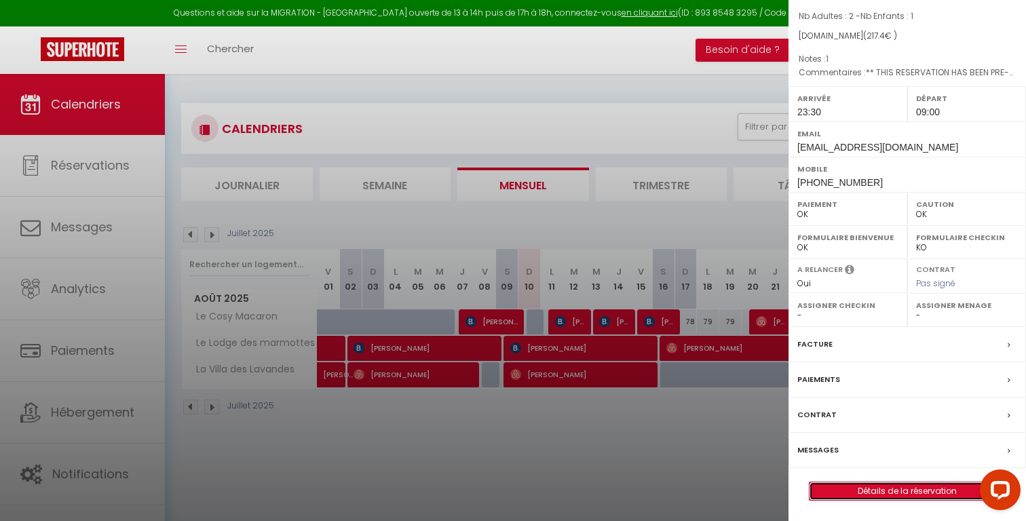
click at [847, 490] on link "Détails de la réservation" at bounding box center [906, 491] width 195 height 18
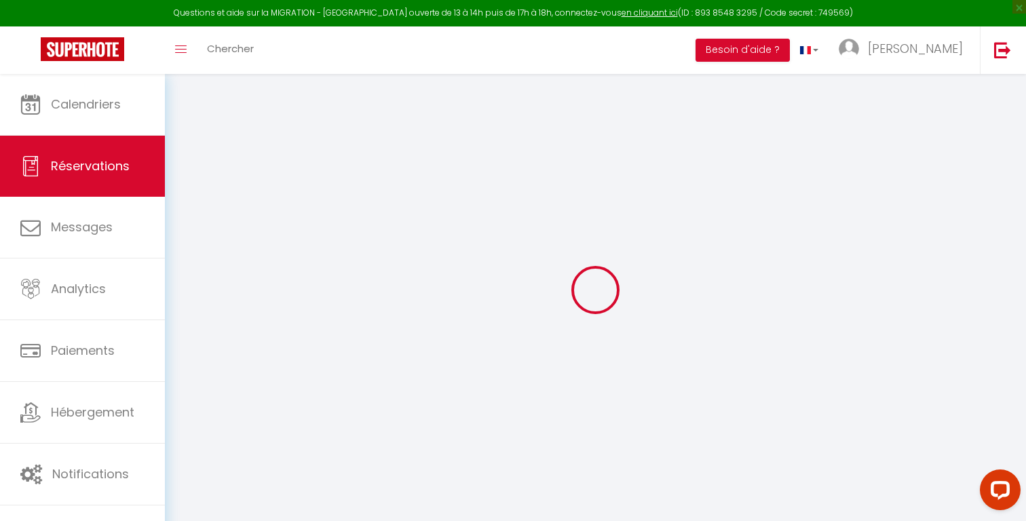
select select
checkbox input "false"
select select
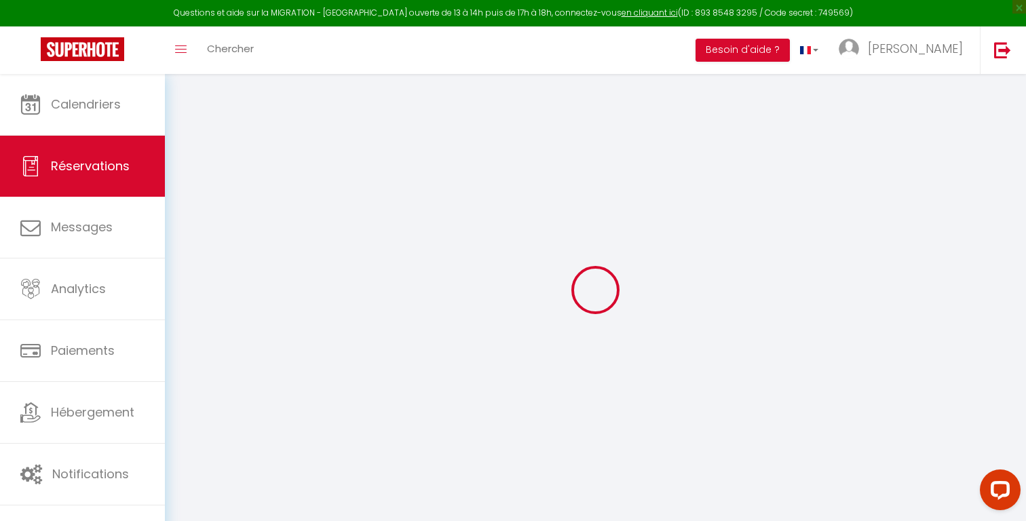
checkbox input "false"
select select
checkbox input "false"
type Request1 "** THIS RESERVATION HAS BEEN PRE-PAID ** Approximate time of arrival: between 2…"
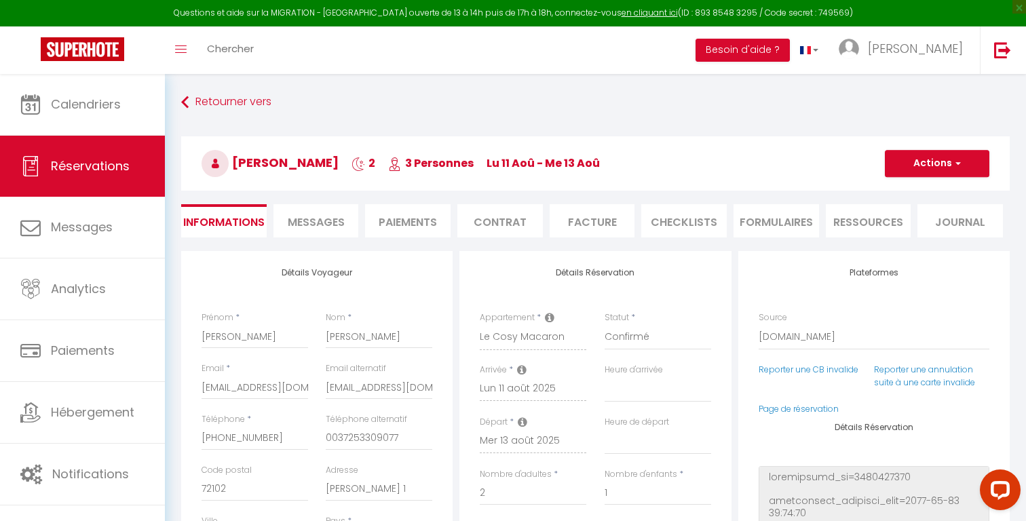
type input "30"
type input "10.4"
select select
checkbox input "false"
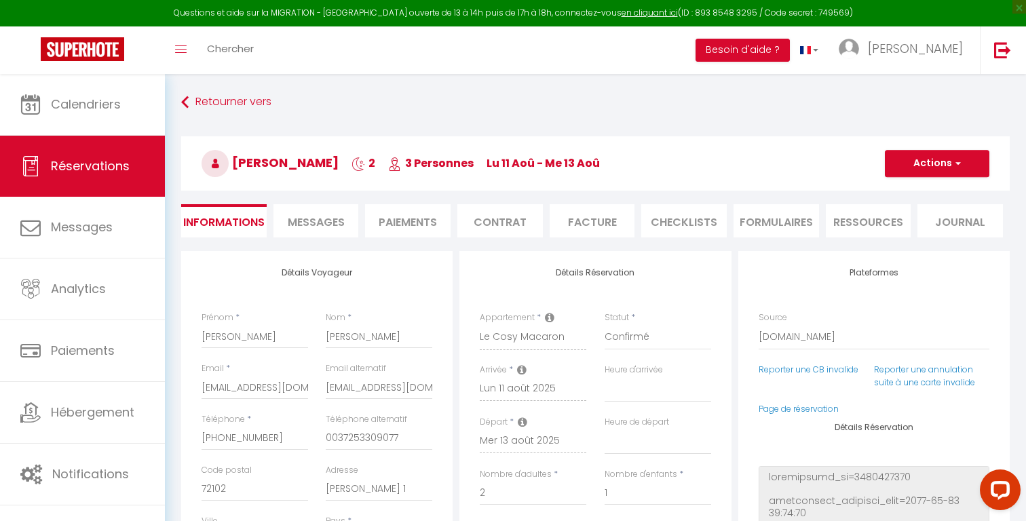
select select "23:30"
select select "09:00"
click at [344, 383] on input "[EMAIL_ADDRESS][DOMAIN_NAME]" at bounding box center [379, 387] width 107 height 24
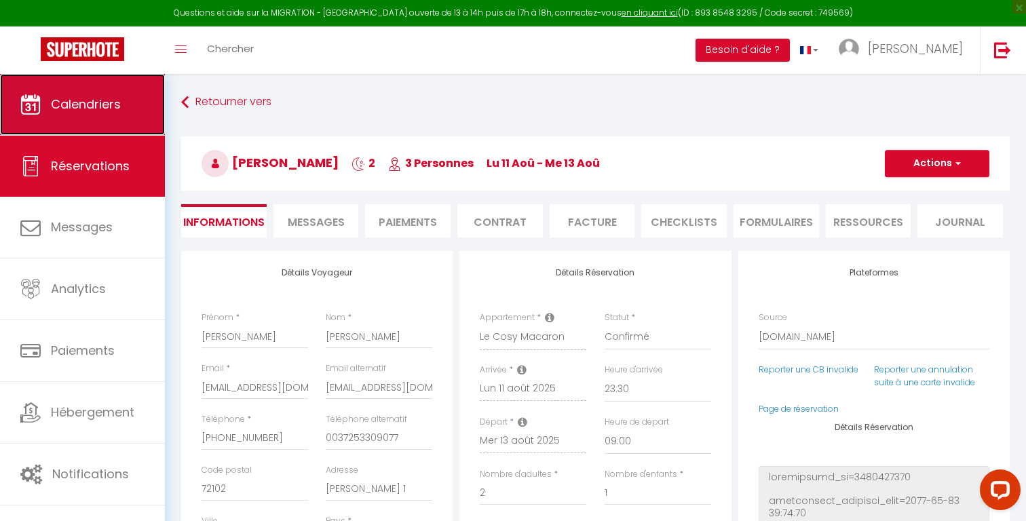
click at [98, 100] on span "Calendriers" at bounding box center [86, 104] width 70 height 17
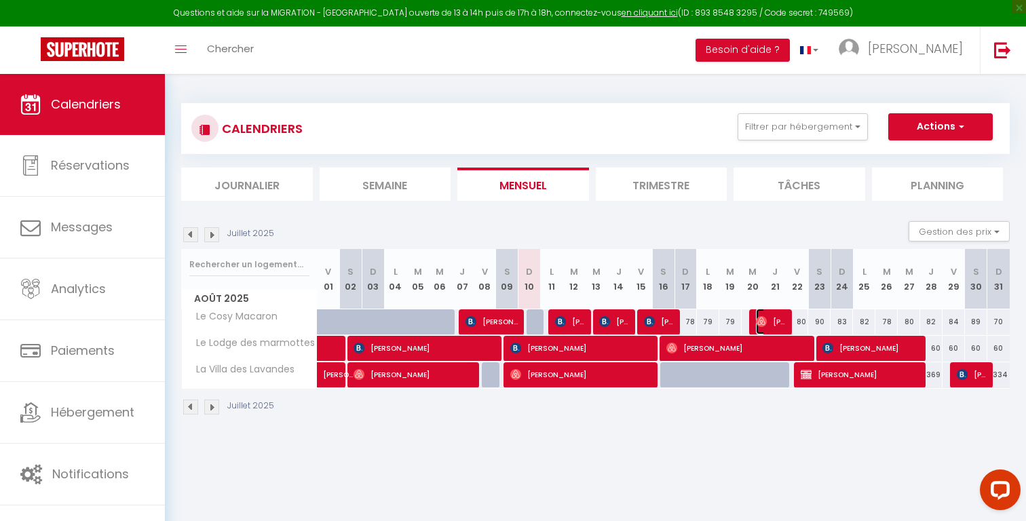
click at [769, 320] on span "[PERSON_NAME]" at bounding box center [771, 322] width 30 height 26
select select "OK"
select select "1"
select select "0"
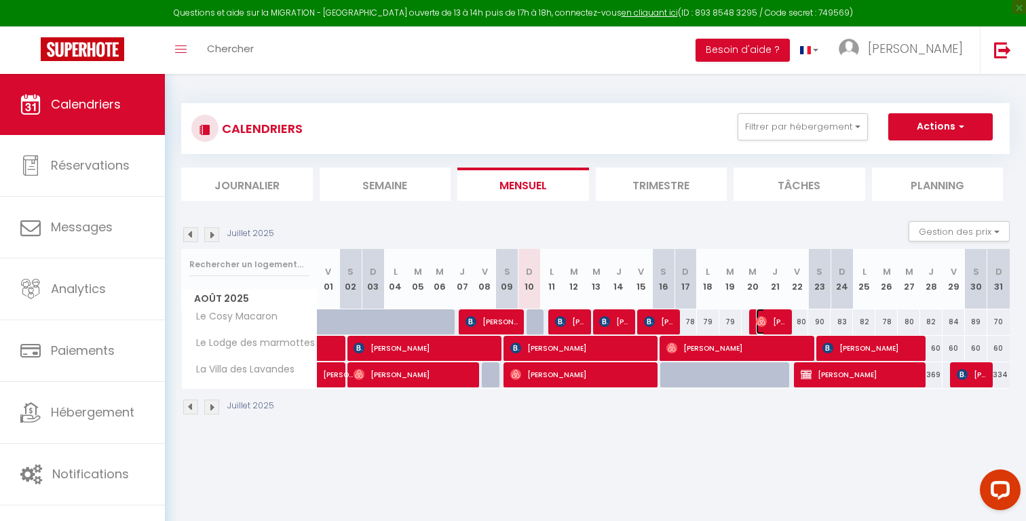
select select "1"
select select
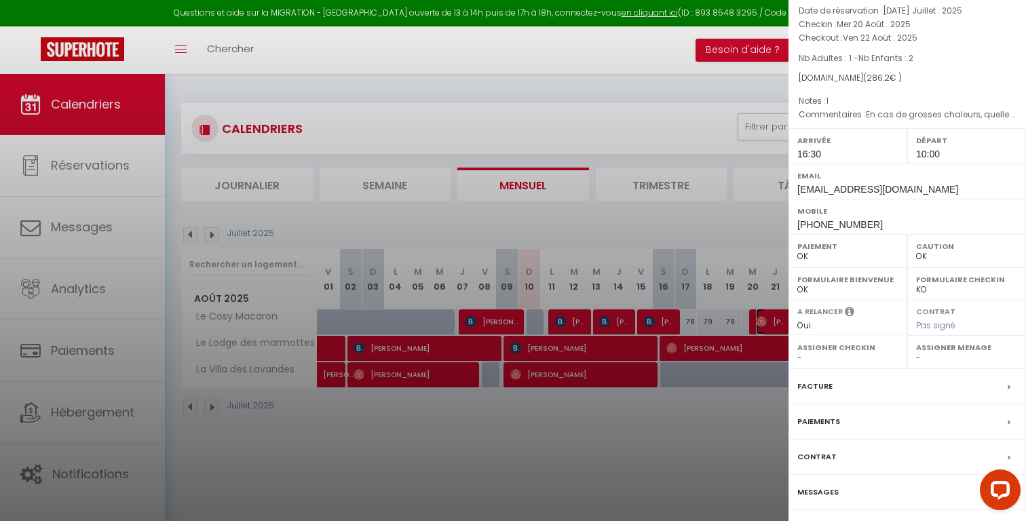
scroll to position [111, 0]
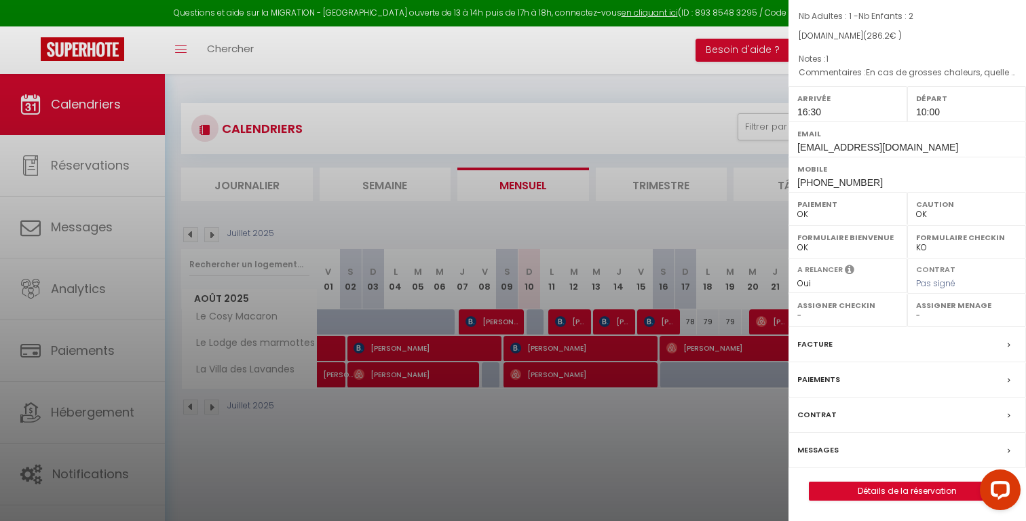
click at [843, 447] on div "Messages" at bounding box center [906, 450] width 237 height 35
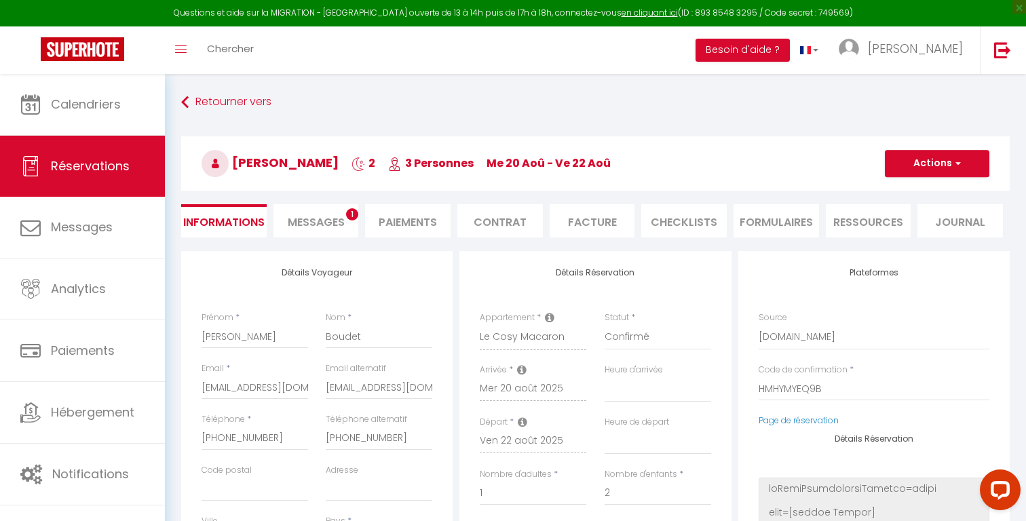
select select
checkbox input "false"
type Request1 "En cas de grosses chaleurs, quelle est la température de l’appartement compte t…"
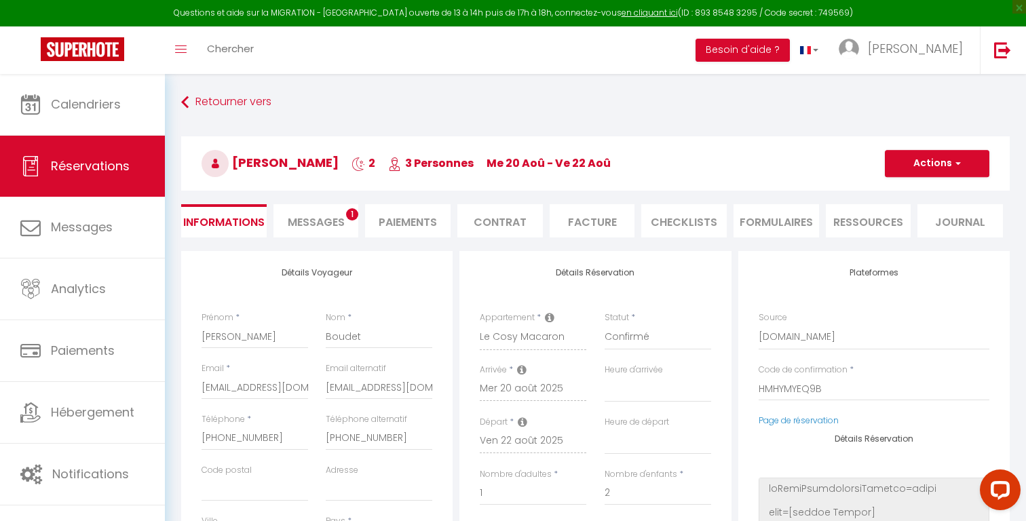
select select
checkbox input "false"
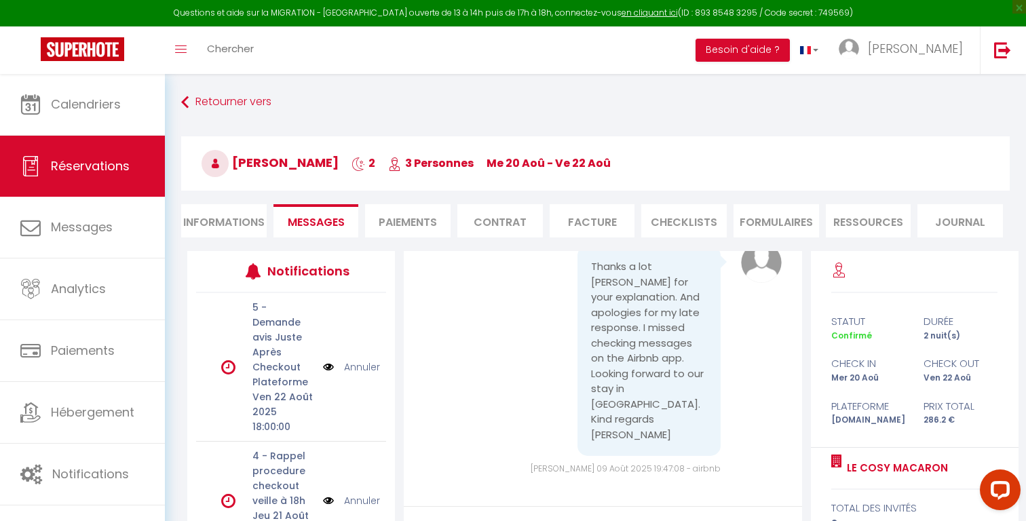
click at [239, 212] on li "Informations" at bounding box center [223, 220] width 85 height 33
select select
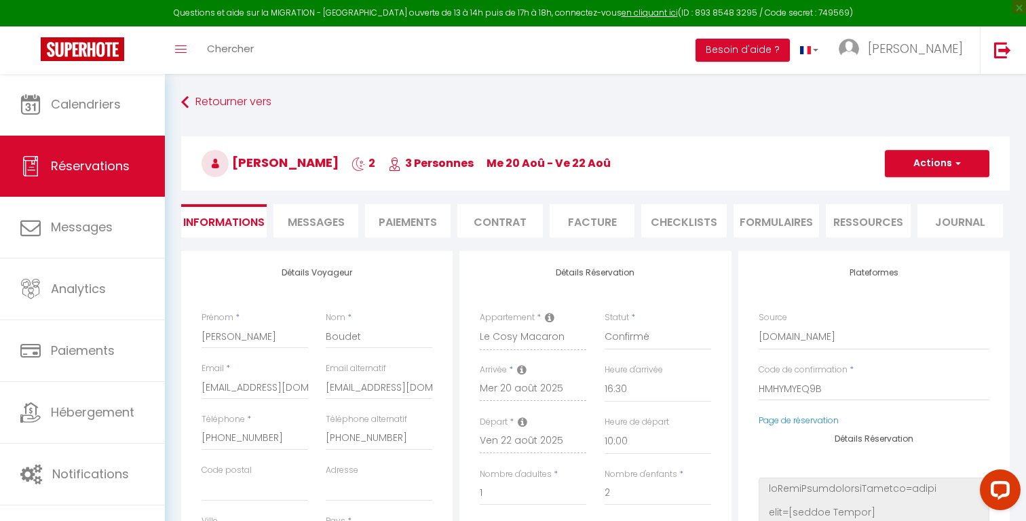
click at [307, 220] on span "Messages" at bounding box center [316, 222] width 57 height 16
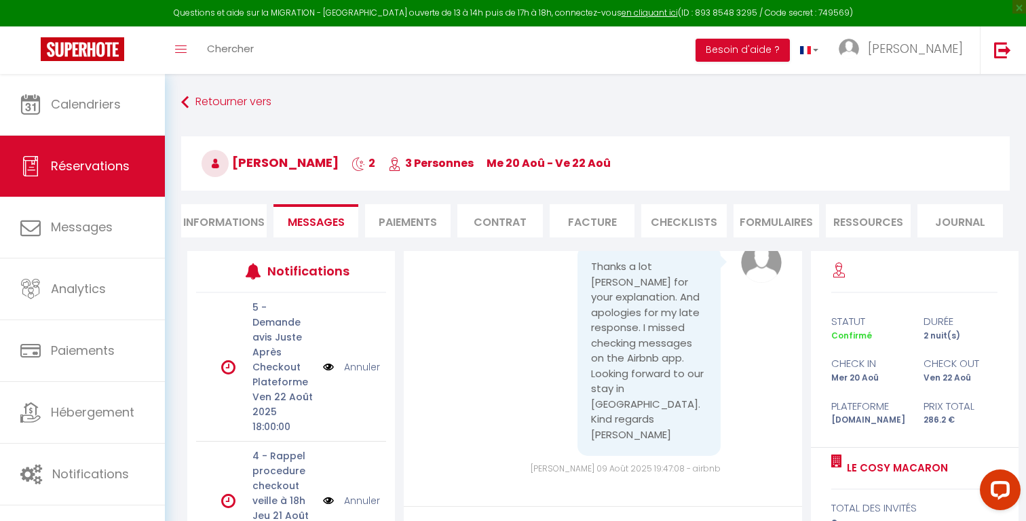
scroll to position [151, 0]
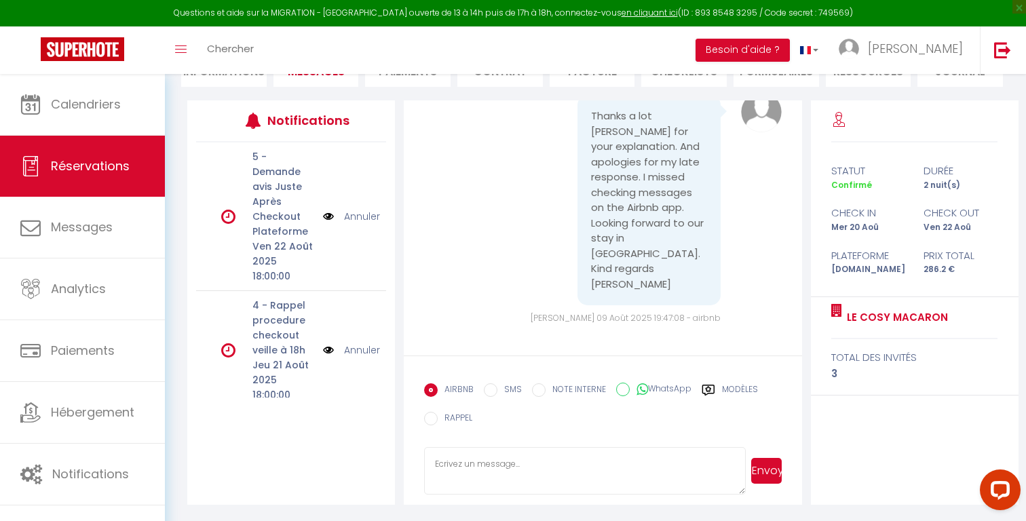
click at [742, 391] on label "Modèles" at bounding box center [740, 391] width 36 height 17
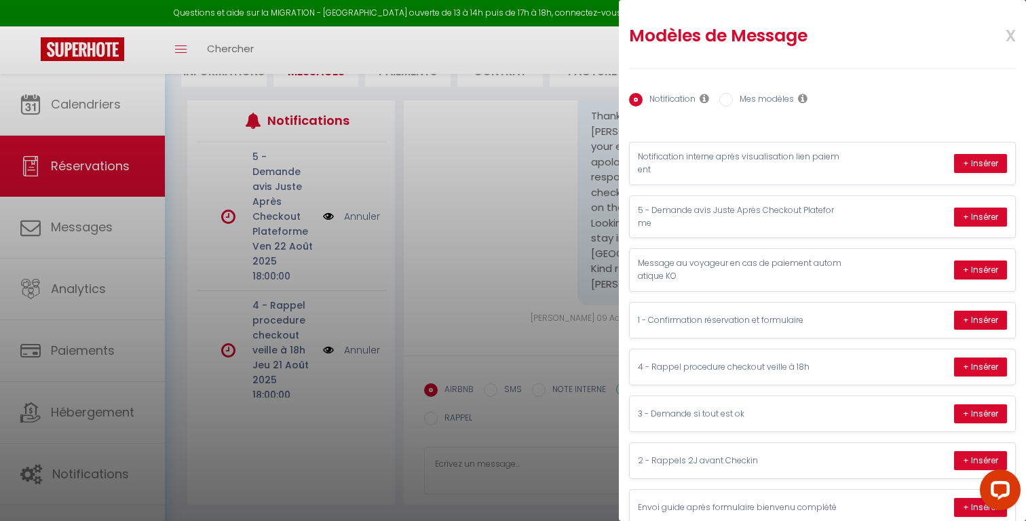
click at [759, 100] on label "Mes modèles" at bounding box center [763, 100] width 61 height 15
click at [733, 100] on input "Mes modèles" at bounding box center [726, 100] width 14 height 14
radio input "true"
radio input "false"
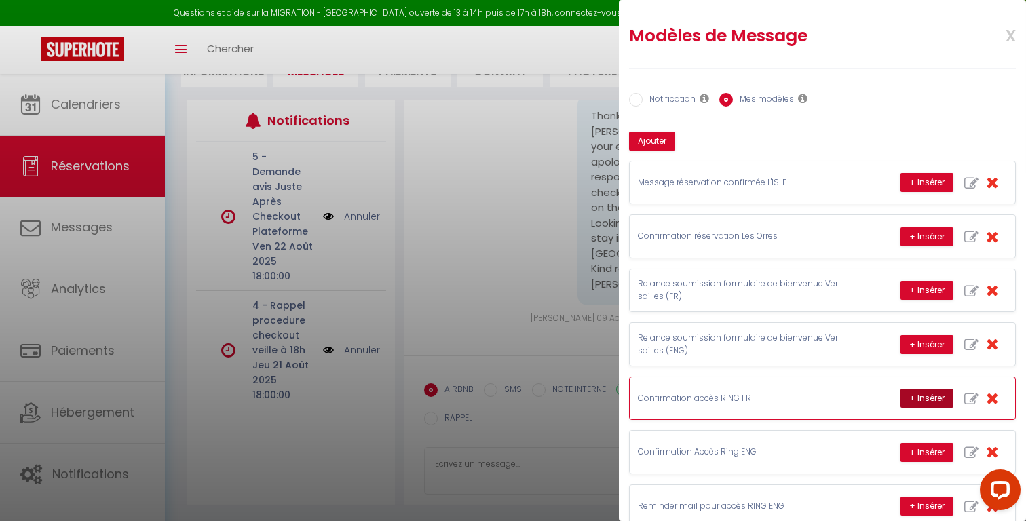
click at [920, 397] on button "+ Insérer" at bounding box center [926, 398] width 53 height 19
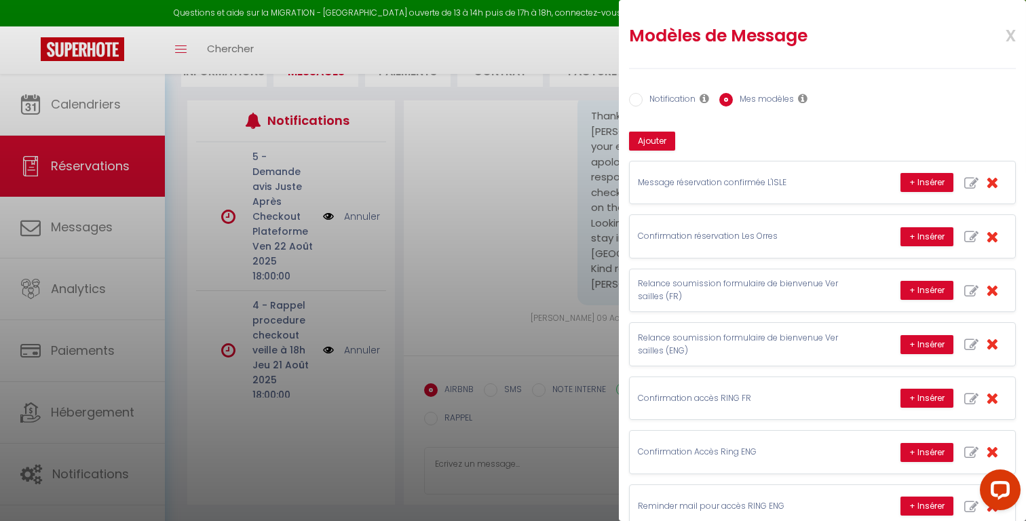
type textarea "Loremip Dolors, Amet consectetur ad elits do eius temporinci ut labor e d'magna…"
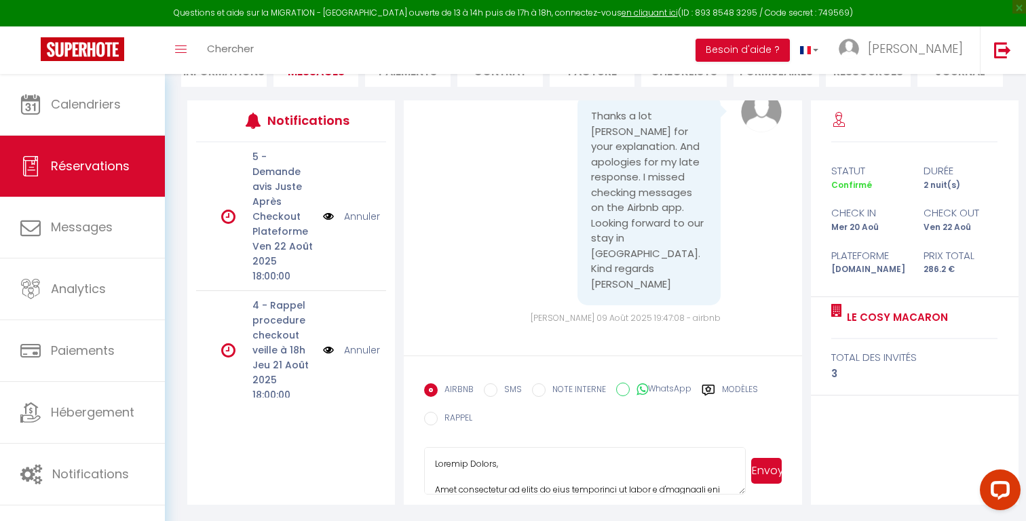
click at [767, 474] on button "Envoyer" at bounding box center [766, 471] width 31 height 26
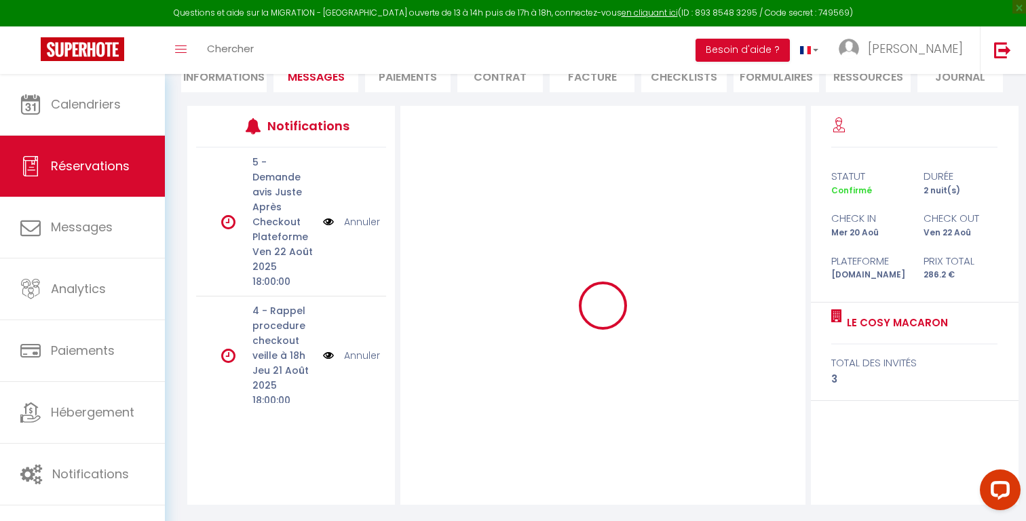
scroll to position [145, 0]
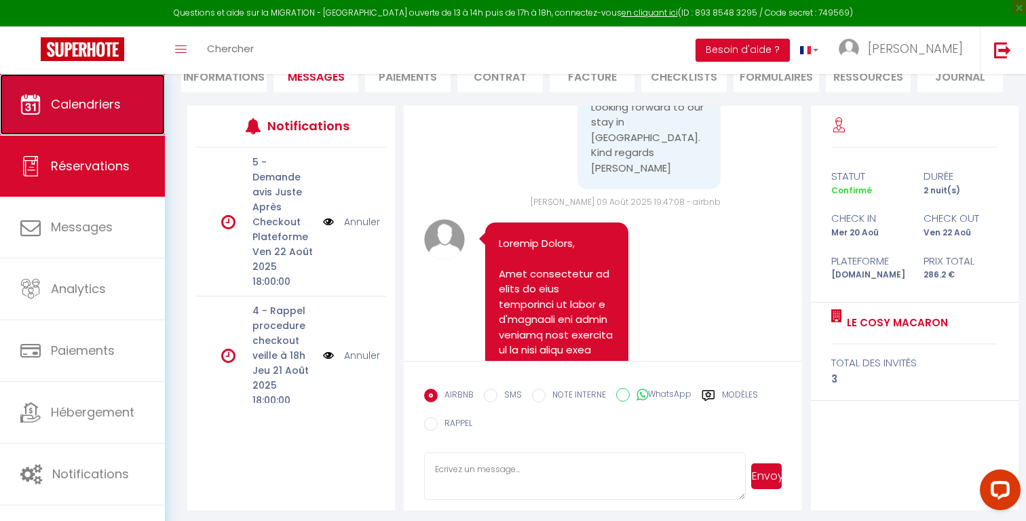
click at [43, 121] on link "Calendriers" at bounding box center [82, 104] width 165 height 61
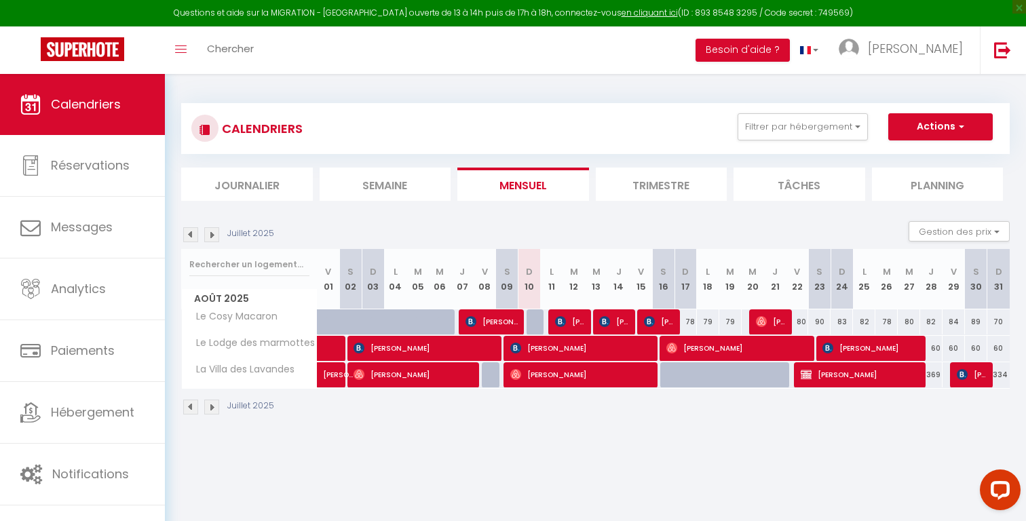
click at [215, 231] on img at bounding box center [211, 234] width 15 height 15
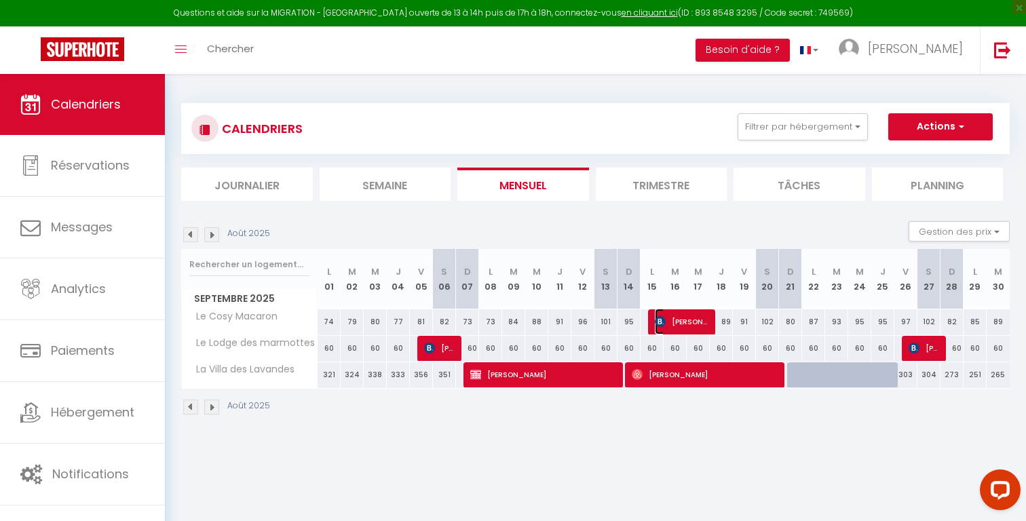
click at [682, 315] on span "[PERSON_NAME]" at bounding box center [682, 322] width 54 height 26
select select "OK"
select select "0"
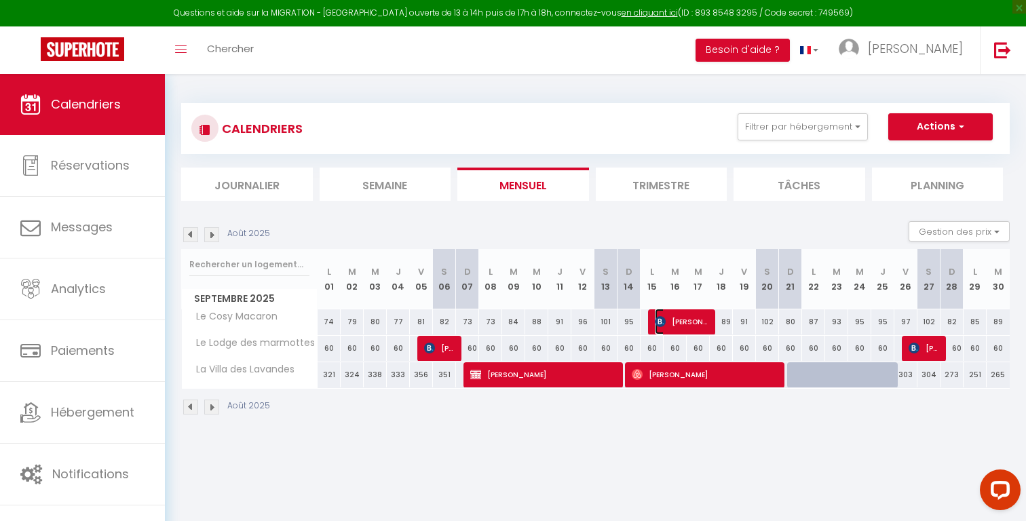
select select "1"
select select
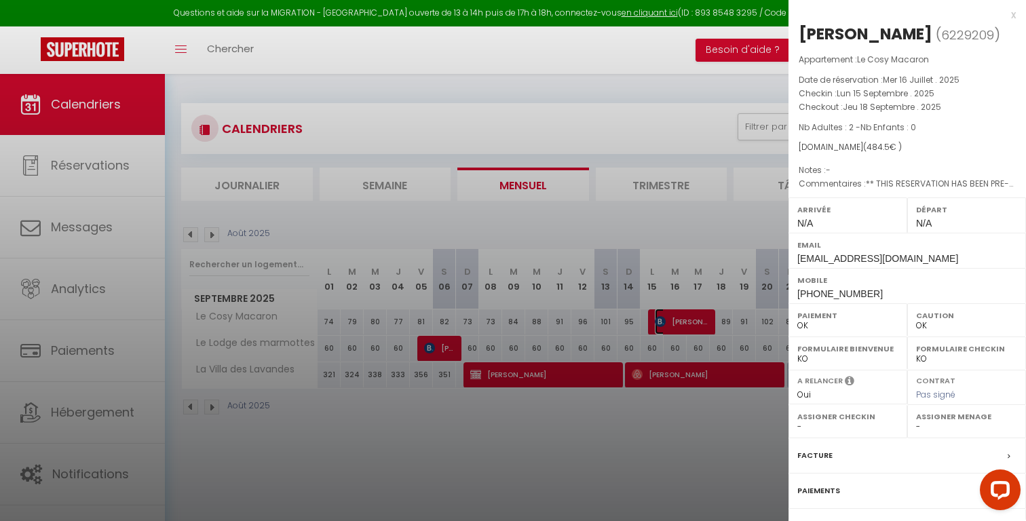
scroll to position [111, 0]
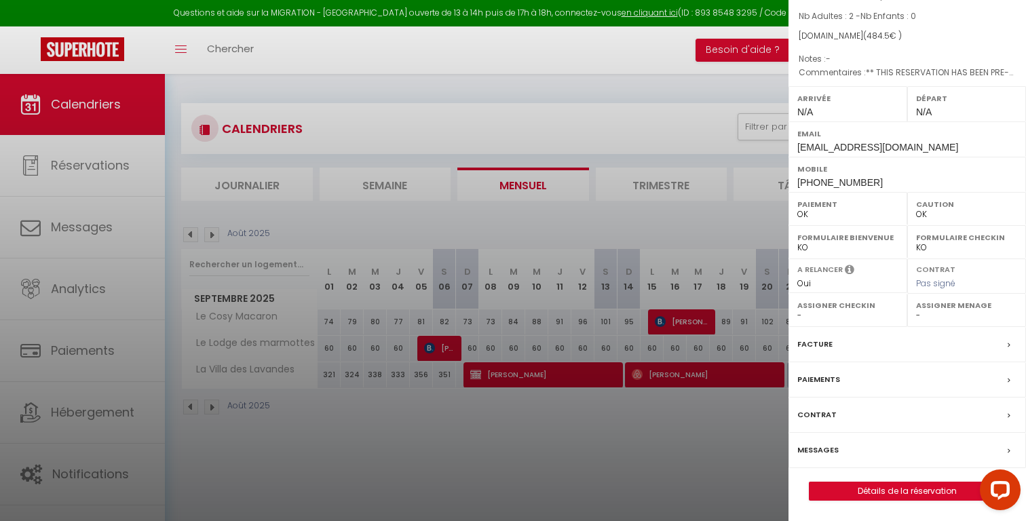
click at [823, 448] on label "Messages" at bounding box center [817, 450] width 41 height 14
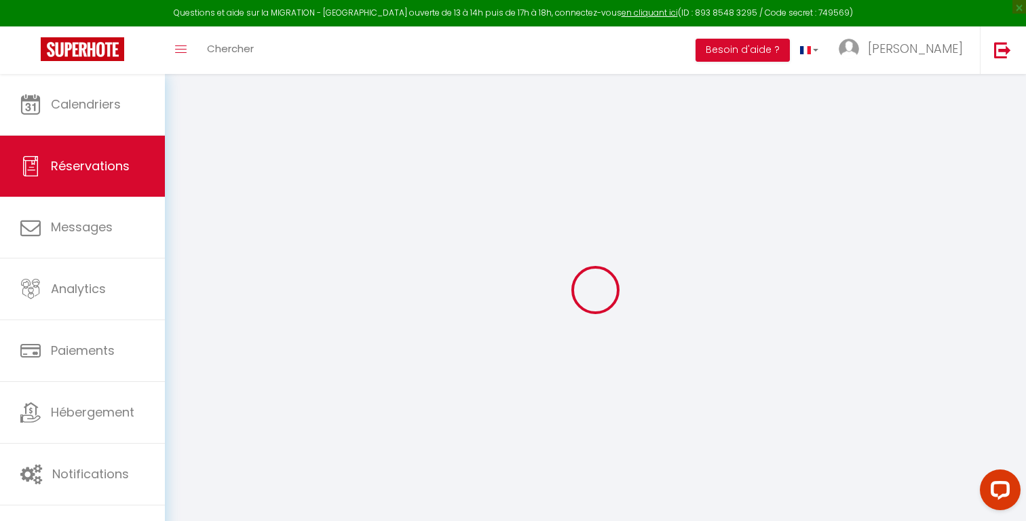
type input "Shanely"
type input "Pinilla"
type input "[EMAIL_ADDRESS][DOMAIN_NAME]"
type input "[PHONE_NUMBER]"
type input "[GEOGRAPHIC_DATA]"
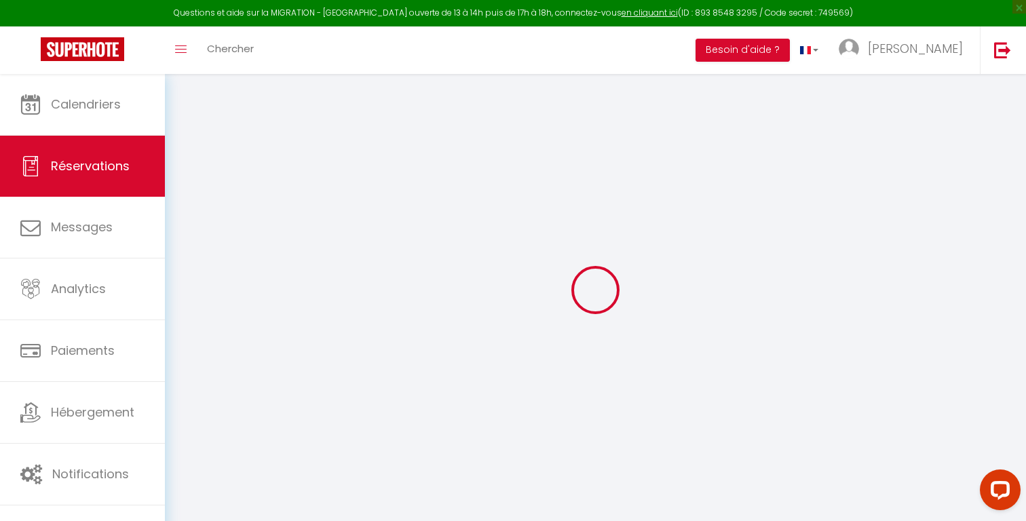
type input "[GEOGRAPHIC_DATA]"
select select "PA"
type input "15"
type input "79.71"
type input "6.78"
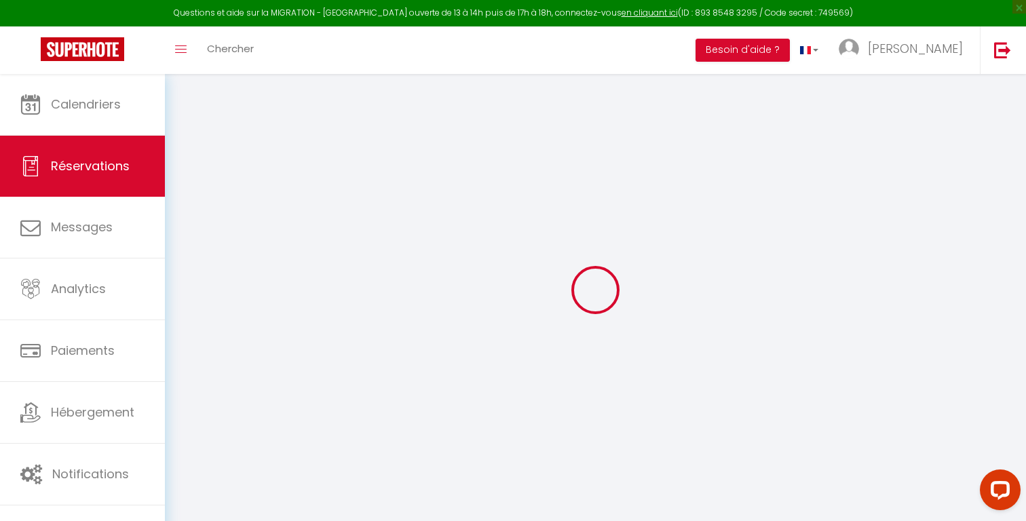
select select "32051"
select select "1"
select select
type input "2"
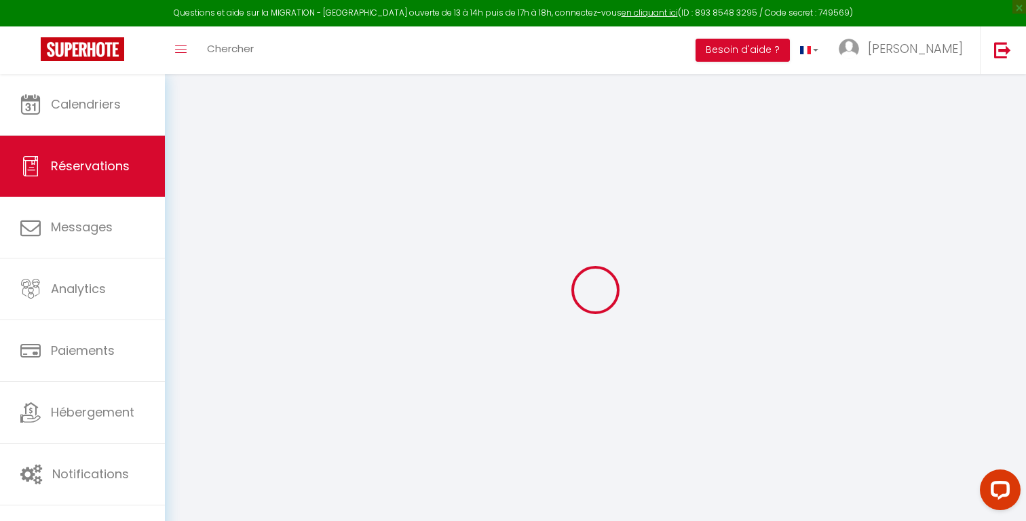
select select "12"
select select "15"
type input "423.9"
checkbox input "false"
type input "0"
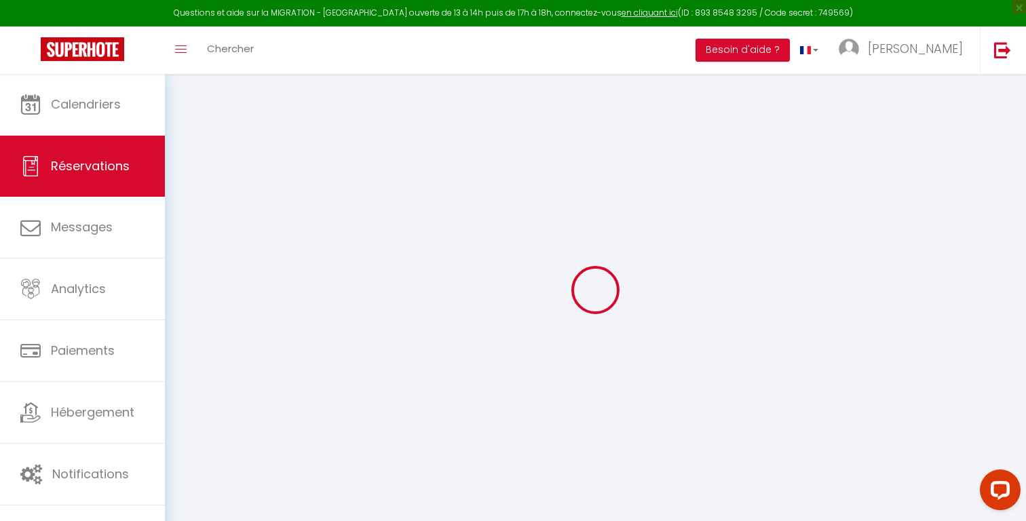
select select "2"
type input "0"
select select
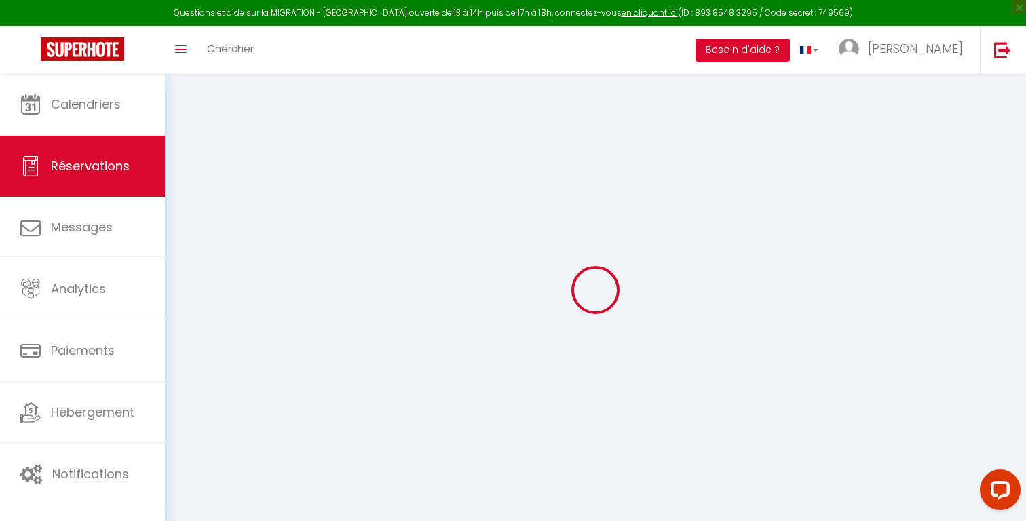
select select
checkbox input "false"
select select
checkbox input "false"
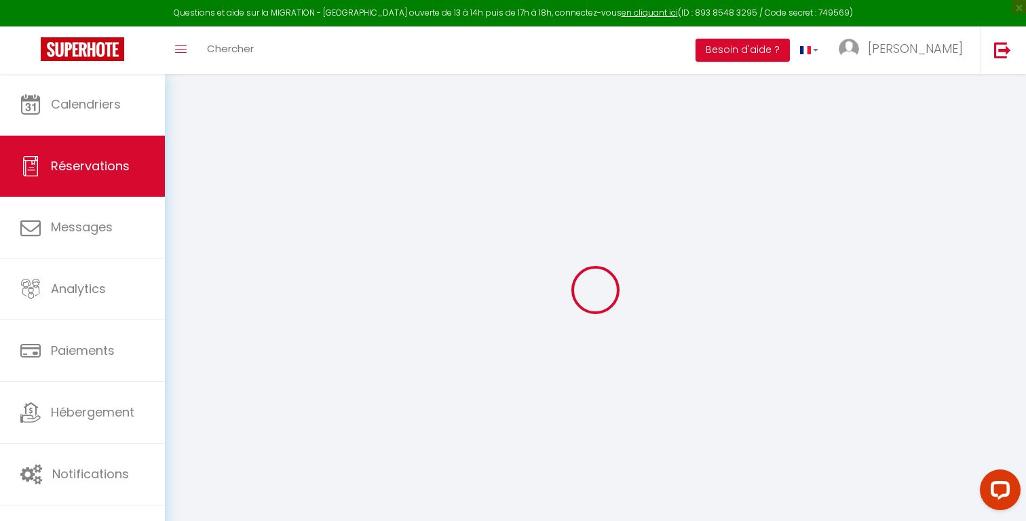
select select
checkbox input "false"
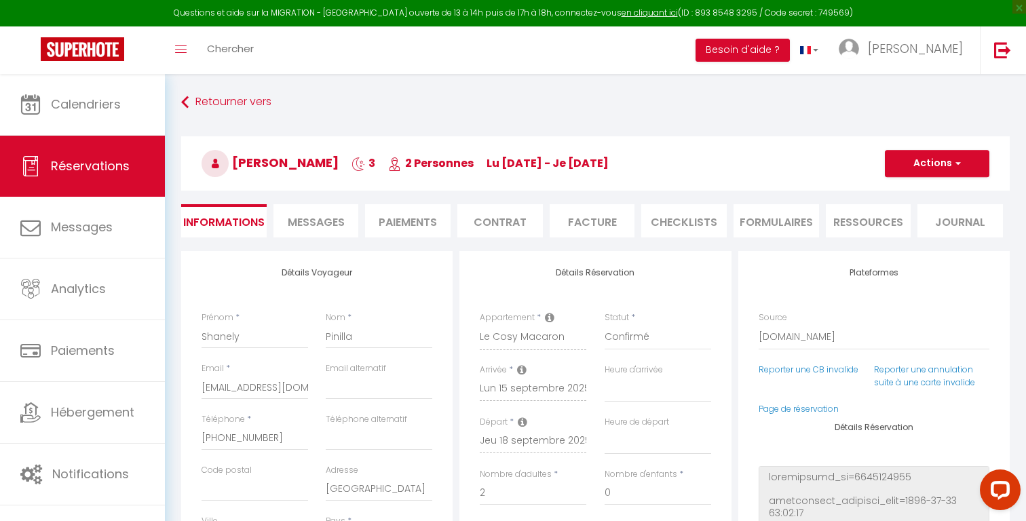
select select
checkbox input "false"
type Request1 "** THIS RESERVATION HAS BEEN PRE-PAID ** Approximate time of arrival: between 1…"
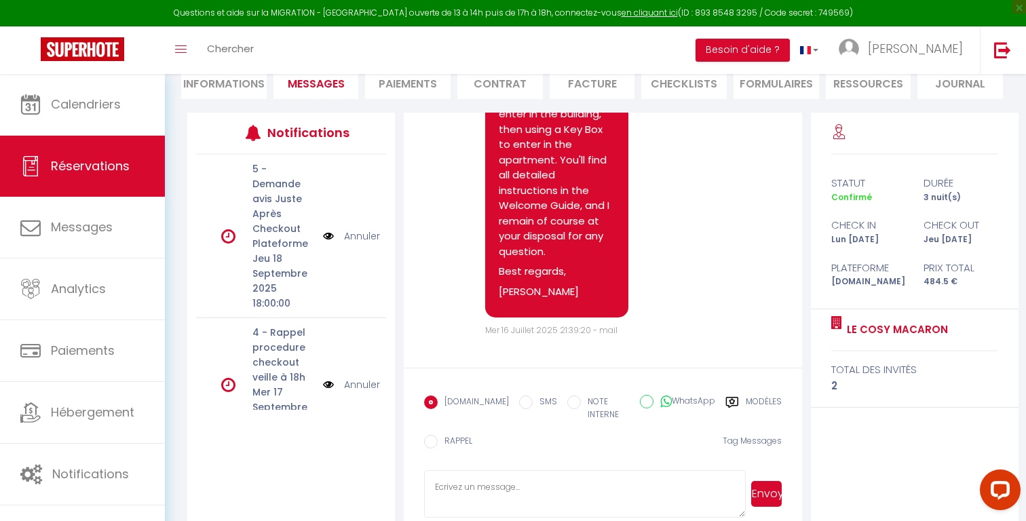
scroll to position [144, 0]
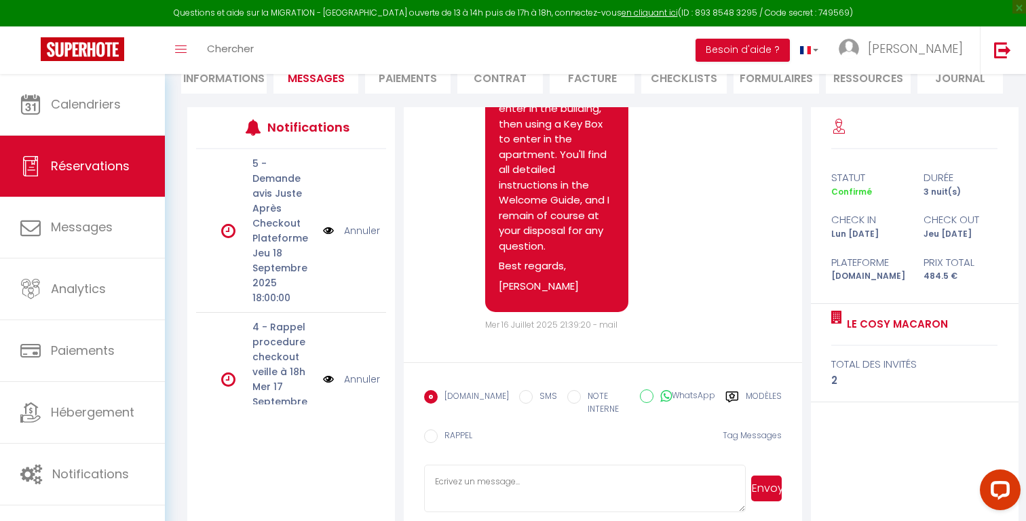
click at [755, 398] on label "Modèles" at bounding box center [764, 404] width 36 height 28
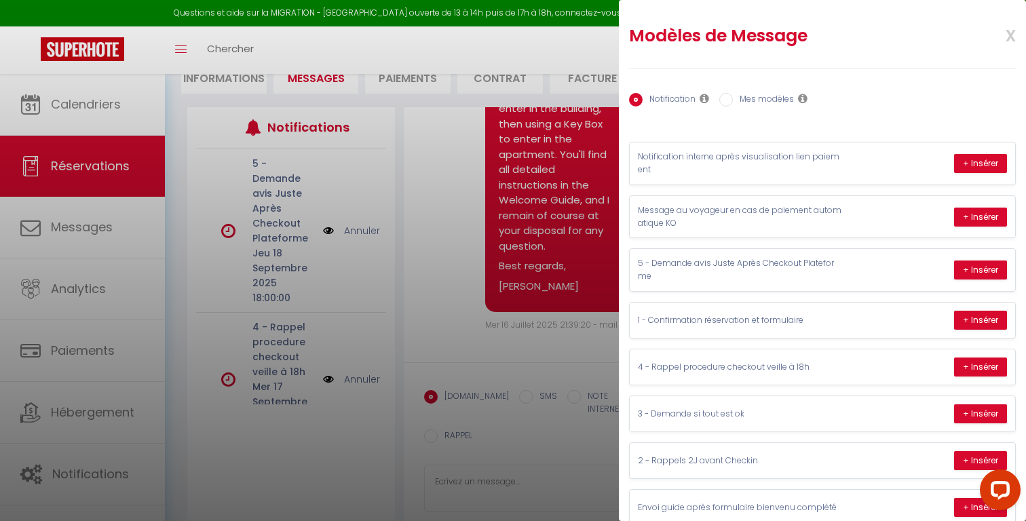
click at [740, 100] on label "Mes modèles" at bounding box center [763, 100] width 61 height 15
click at [733, 100] on input "Mes modèles" at bounding box center [726, 100] width 14 height 14
radio input "true"
radio input "false"
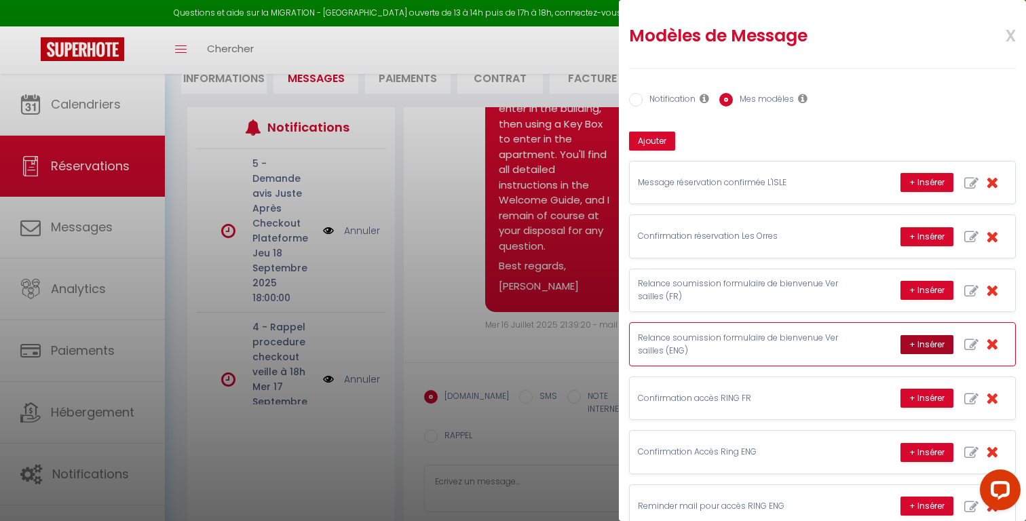
click at [911, 342] on button "+ Insérer" at bounding box center [926, 344] width 53 height 19
type textarea "Dear [PERSON_NAME], Just a gentle reminder to complete the Welcome form. The li…"
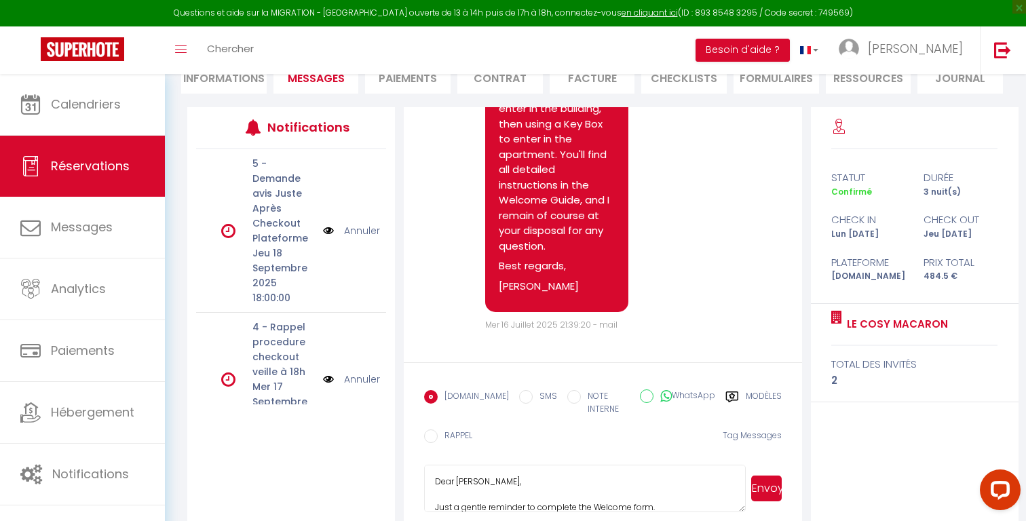
click at [768, 476] on button "Envoyer" at bounding box center [766, 489] width 31 height 26
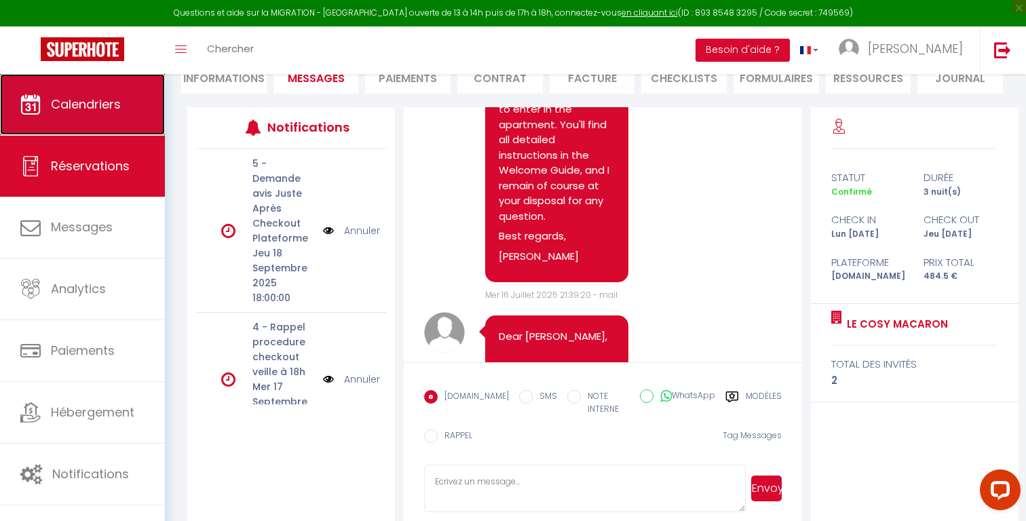
click at [69, 107] on span "Calendriers" at bounding box center [86, 104] width 70 height 17
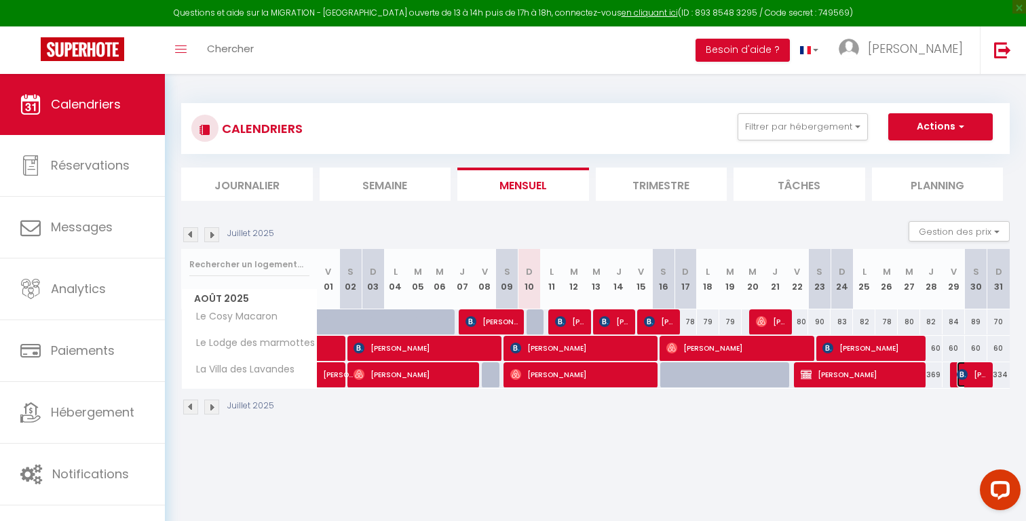
click at [967, 374] on span "[PERSON_NAME]" at bounding box center [972, 375] width 30 height 26
select select "OK"
select select "1"
select select "0"
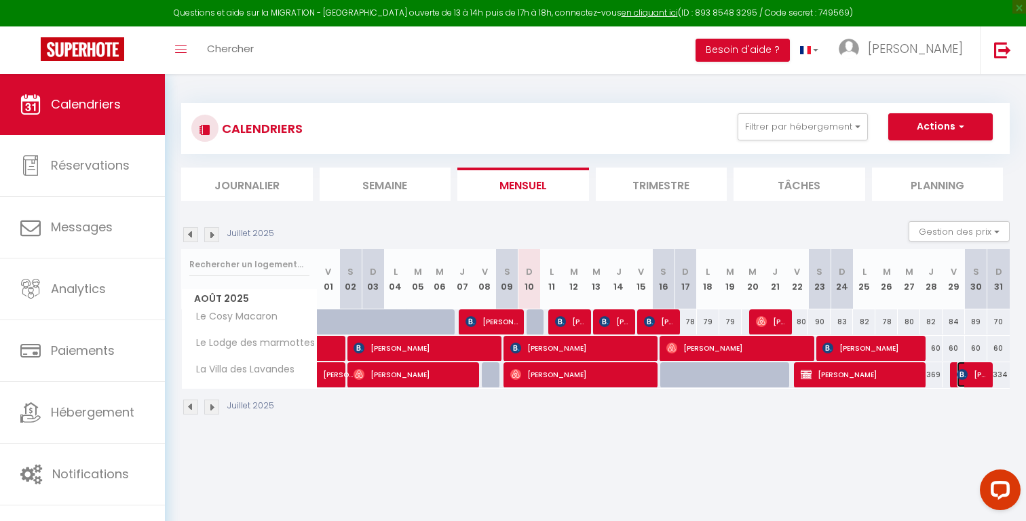
select select "1"
select select
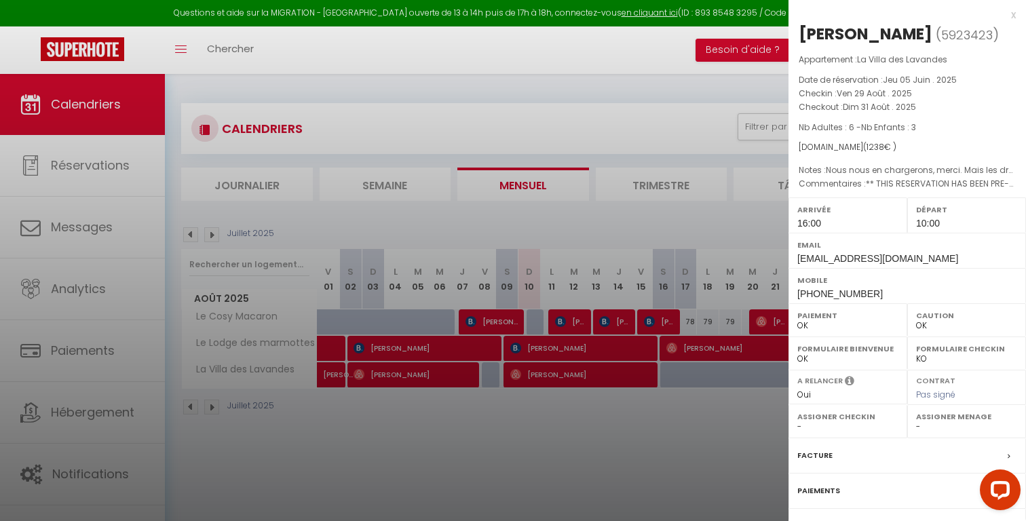
click at [684, 414] on div at bounding box center [513, 260] width 1026 height 521
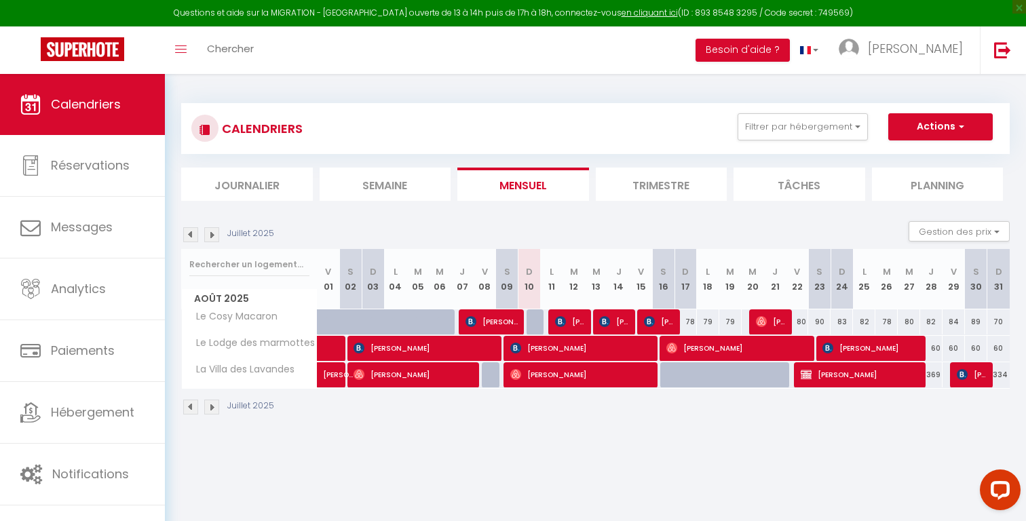
click at [210, 232] on img at bounding box center [211, 234] width 15 height 15
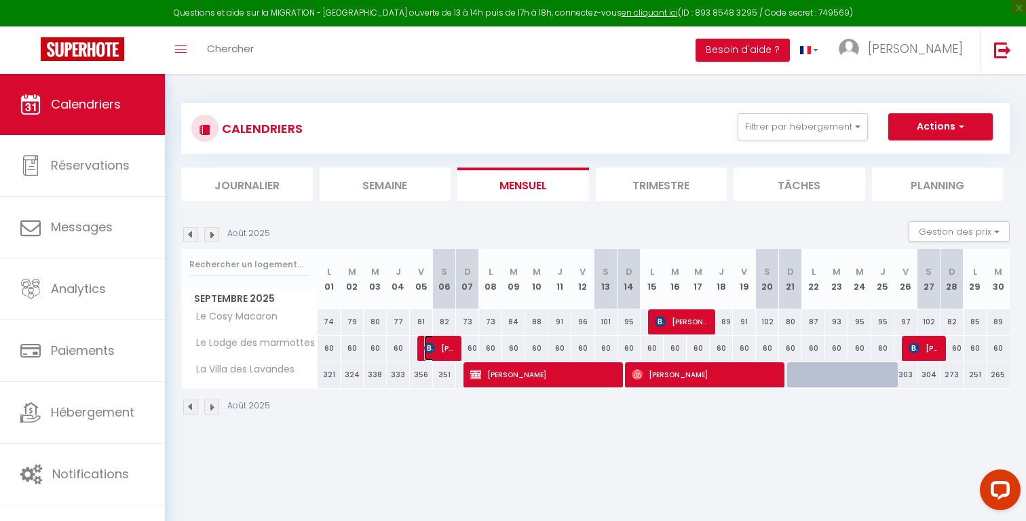
click at [433, 349] on img at bounding box center [429, 348] width 11 height 11
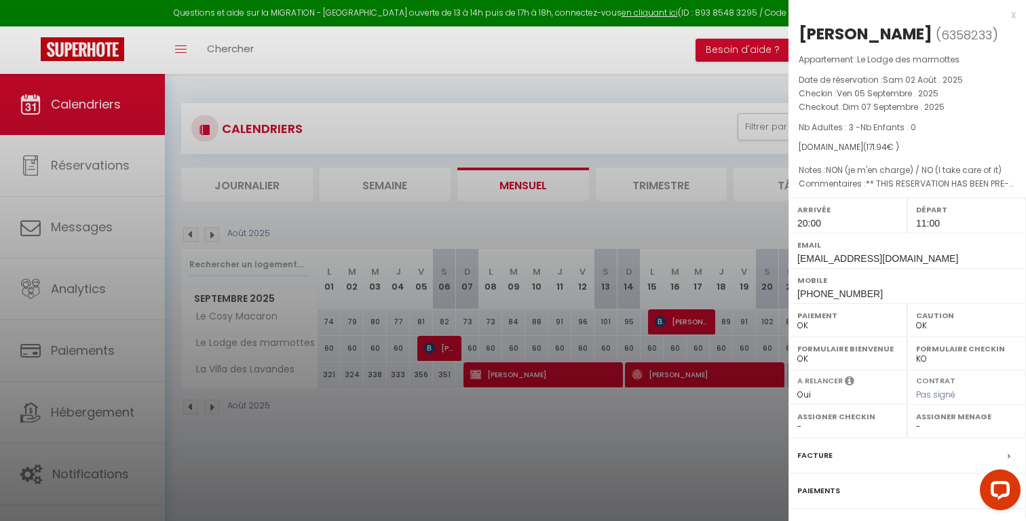
click at [433, 349] on div at bounding box center [513, 260] width 1026 height 521
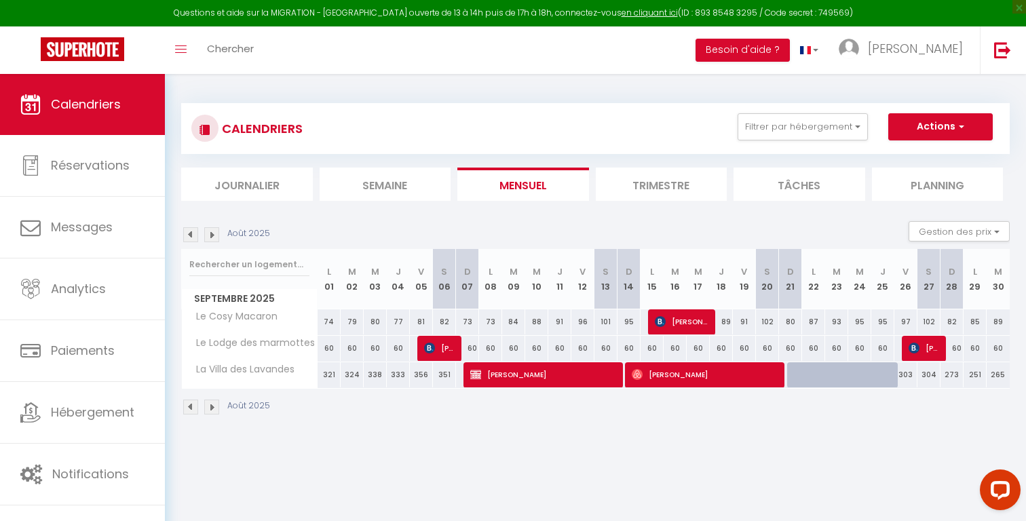
click at [213, 234] on img at bounding box center [211, 234] width 15 height 15
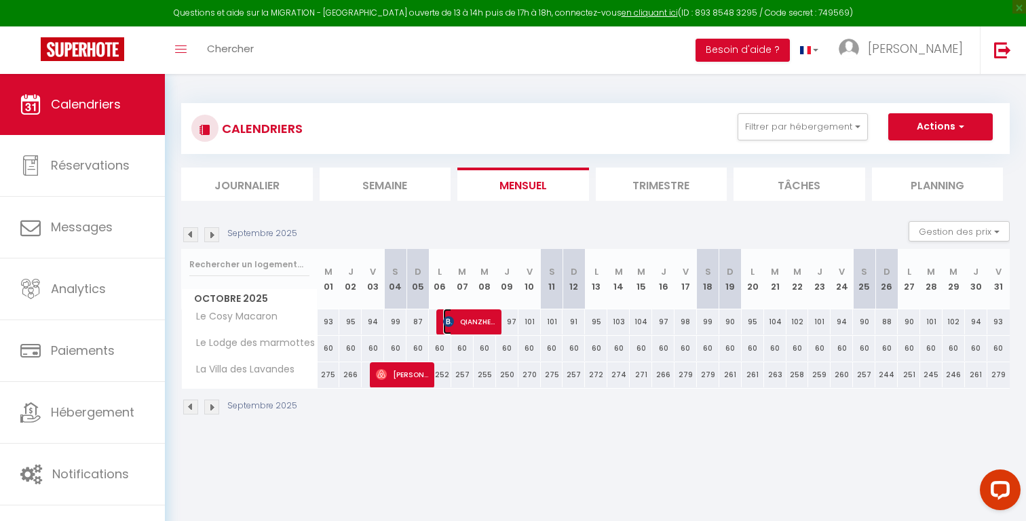
click at [478, 326] on span "QIANZHEN CHI" at bounding box center [469, 322] width 52 height 26
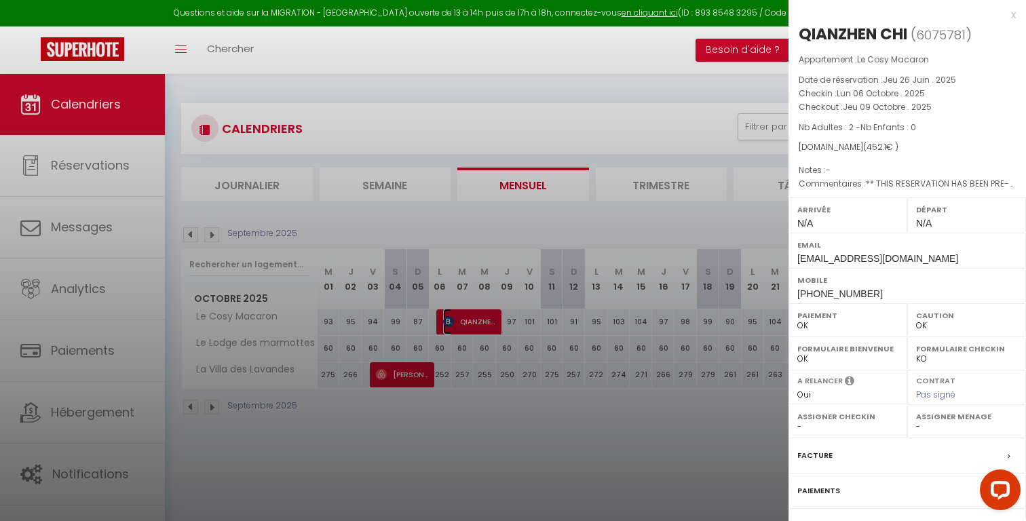
scroll to position [111, 0]
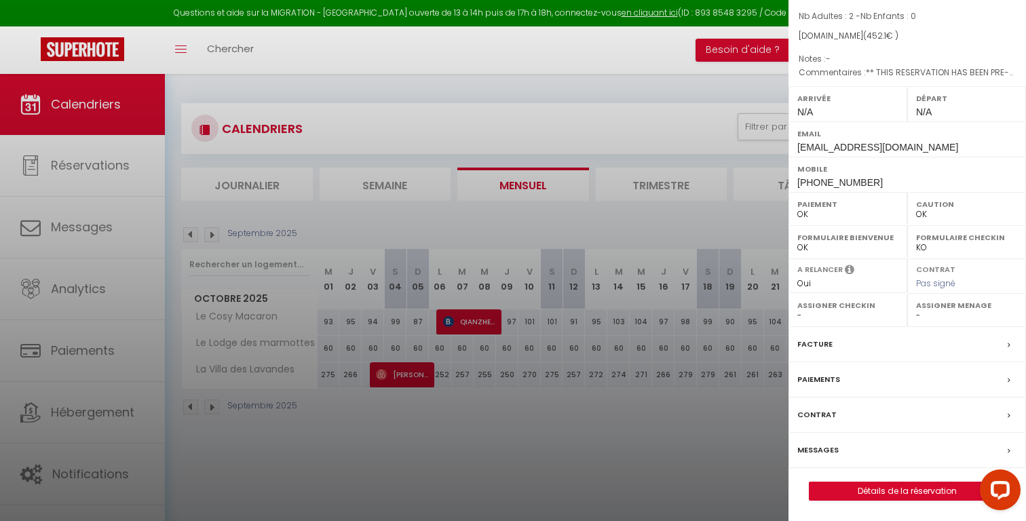
click at [834, 445] on label "Messages" at bounding box center [817, 450] width 41 height 14
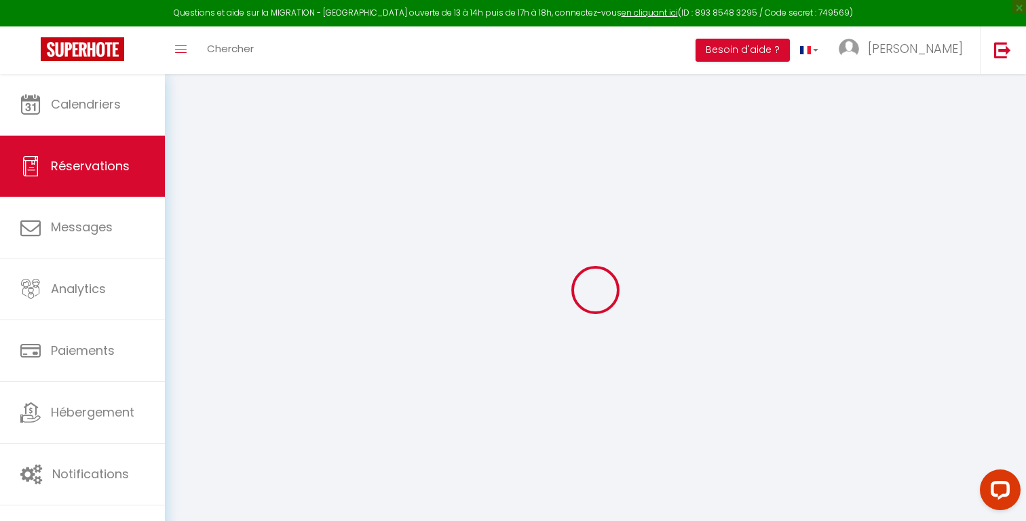
select select
checkbox input "false"
type Request1 "** THIS RESERVATION HAS BEEN PRE-PAID ** BOOKING NOTE : Payment charge is EUR 6…"
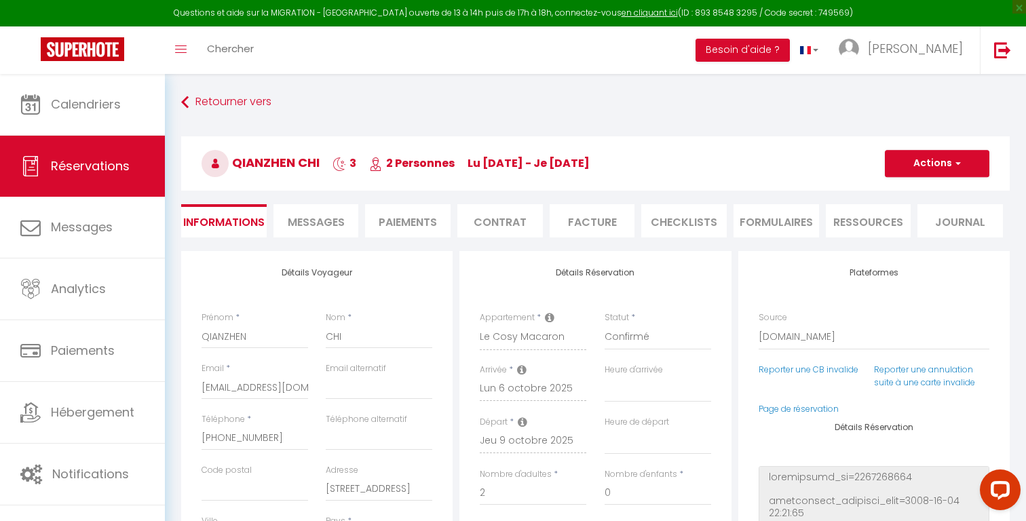
select select
checkbox input "false"
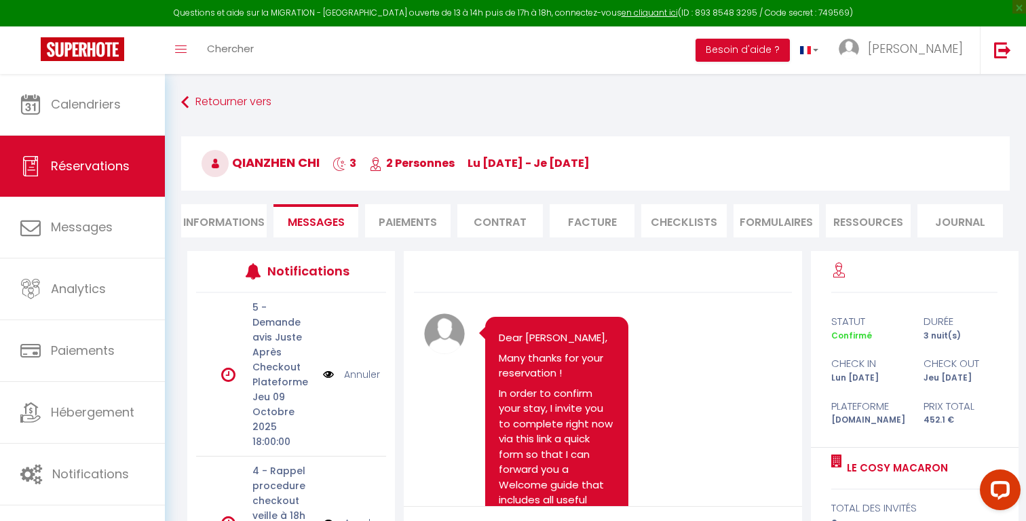
scroll to position [1638, 0]
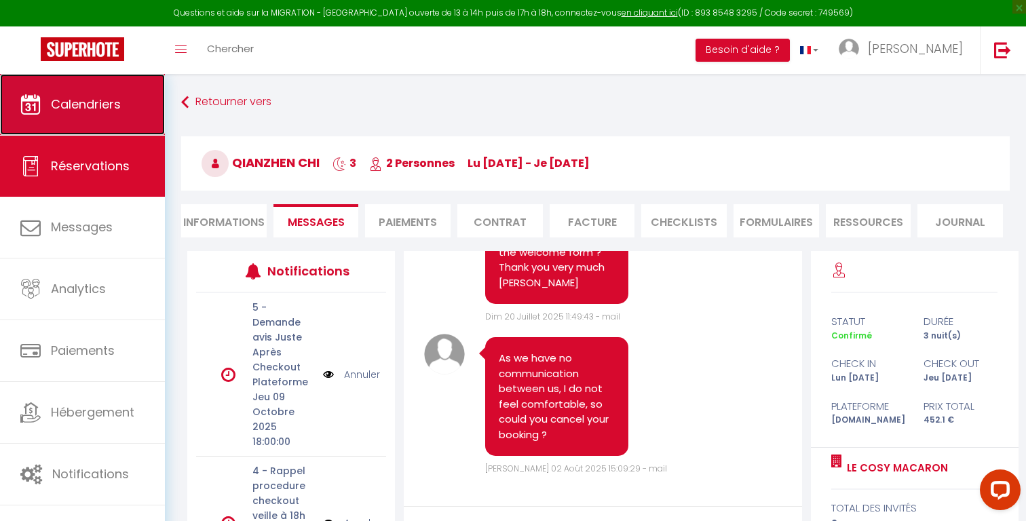
click at [100, 111] on span "Calendriers" at bounding box center [86, 104] width 70 height 17
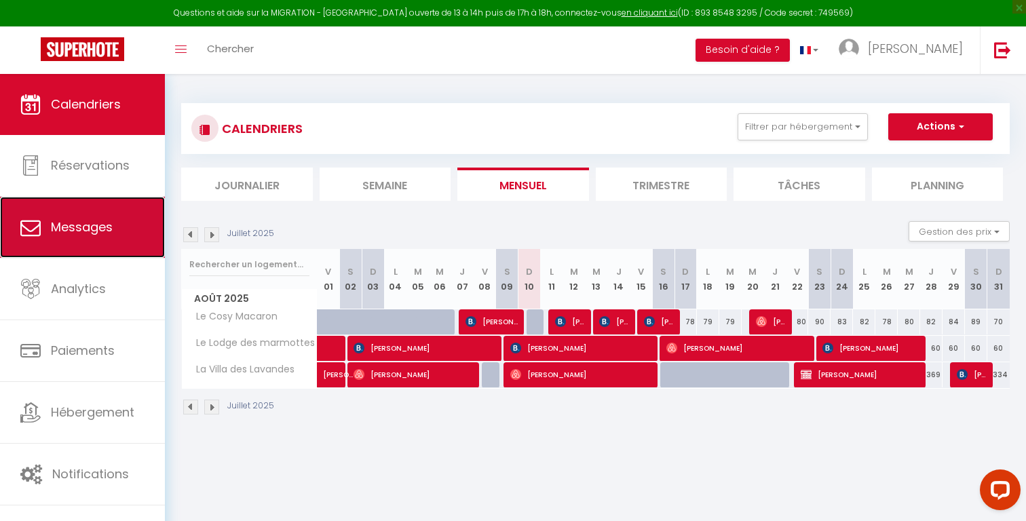
click at [77, 229] on span "Messages" at bounding box center [82, 226] width 62 height 17
select select "message"
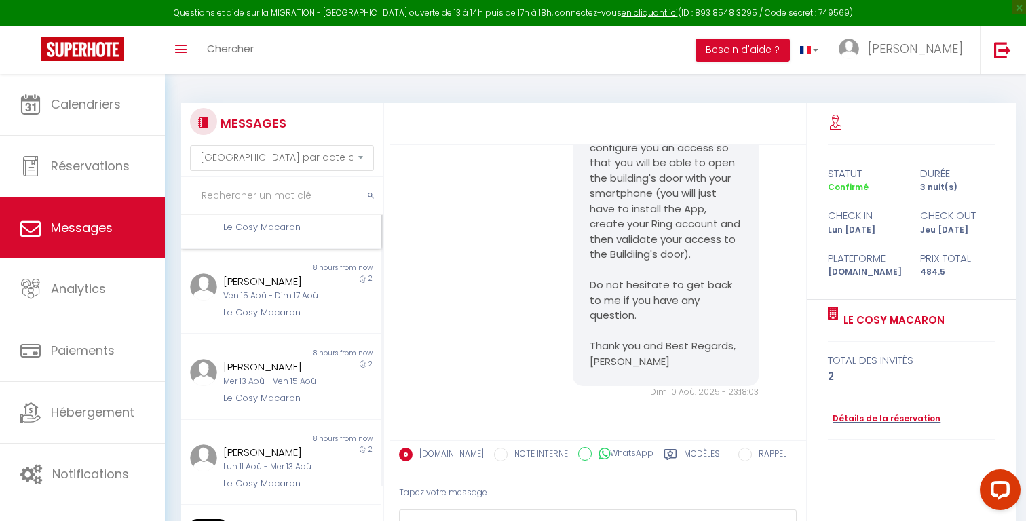
scroll to position [150, 0]
click at [262, 444] on div "[PERSON_NAME]" at bounding box center [272, 452] width 99 height 16
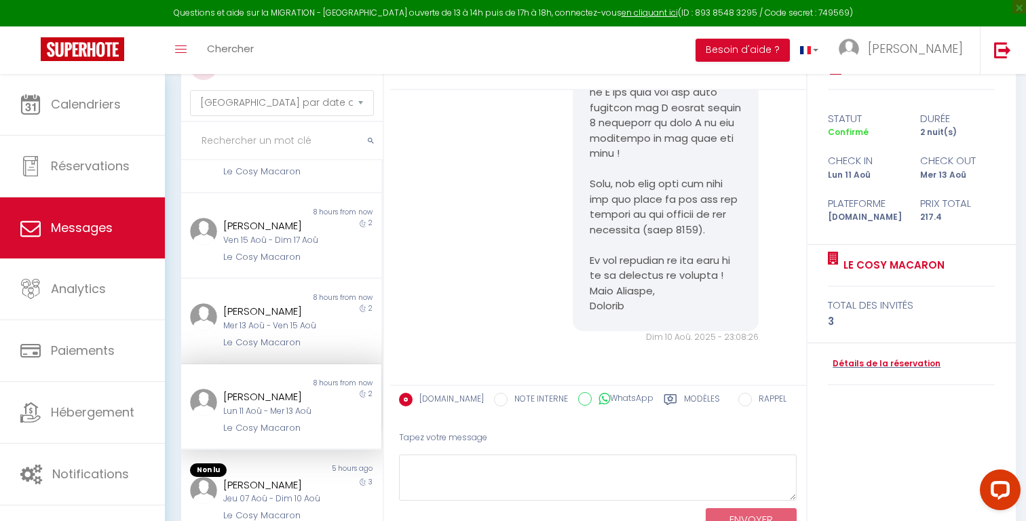
scroll to position [61, 0]
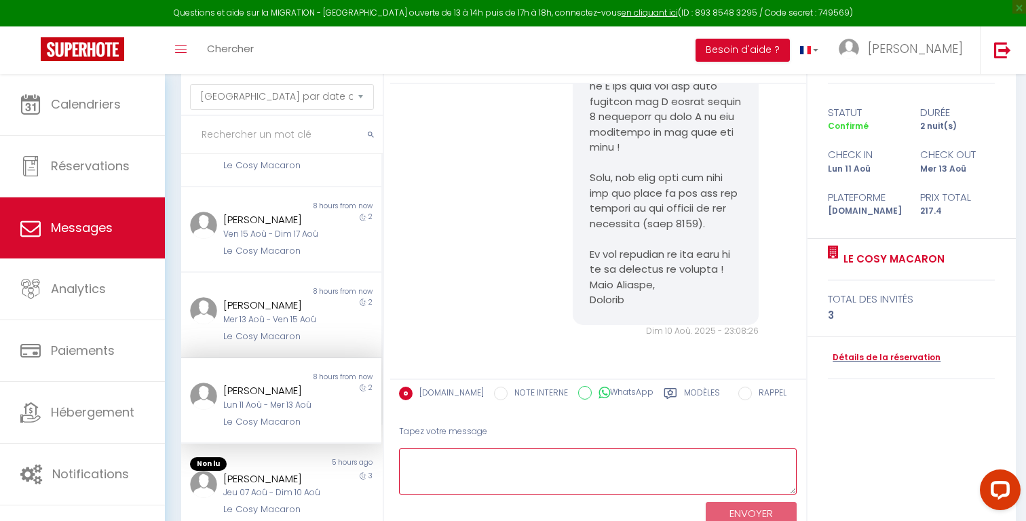
click at [457, 465] on textarea at bounding box center [598, 471] width 398 height 47
type textarea "T"
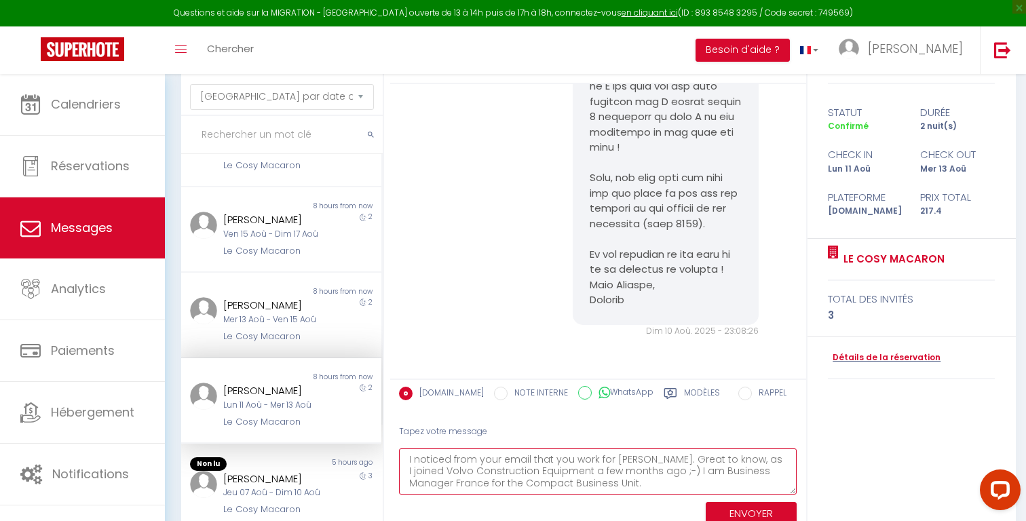
click at [670, 459] on textarea "I noticed from your email that you work for [PERSON_NAME]. Great to know, as I …" at bounding box center [598, 471] width 398 height 47
click at [758, 471] on textarea "I noticed from your email that you work for [PERSON_NAME]. Great to know, as I …" at bounding box center [598, 471] width 398 height 47
click at [701, 481] on textarea "I noticed from your email that you work for [PERSON_NAME]. Great to know, as I …" at bounding box center [598, 471] width 398 height 47
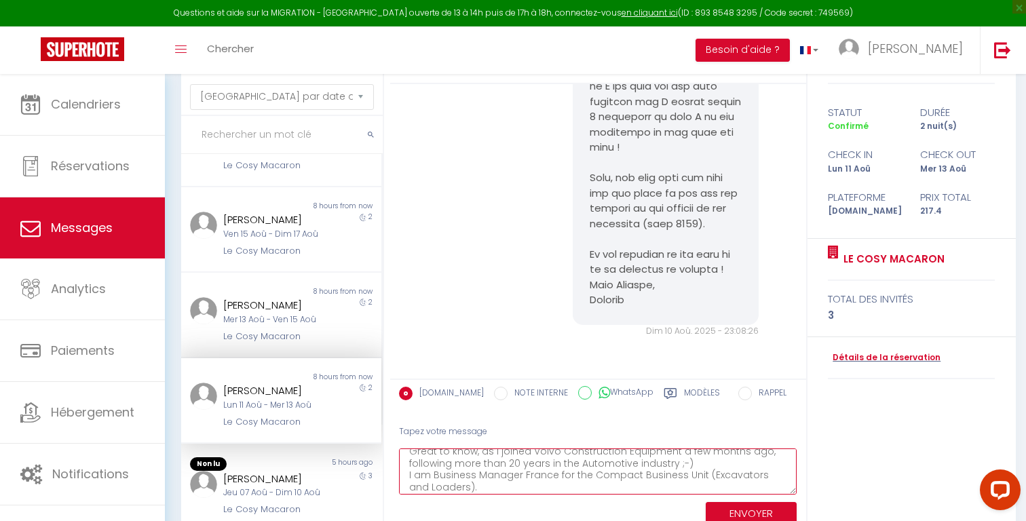
click at [706, 474] on textarea "I noticed from your email that you work for [PERSON_NAME]. Great to know, as I …" at bounding box center [598, 471] width 398 height 47
click at [554, 484] on textarea "I noticed from your email that you work for [PERSON_NAME]. Great to know, as I …" at bounding box center [598, 471] width 398 height 47
click at [690, 463] on textarea "I noticed from your email that you work for [PERSON_NAME]. Great to know, as I …" at bounding box center [598, 471] width 398 height 47
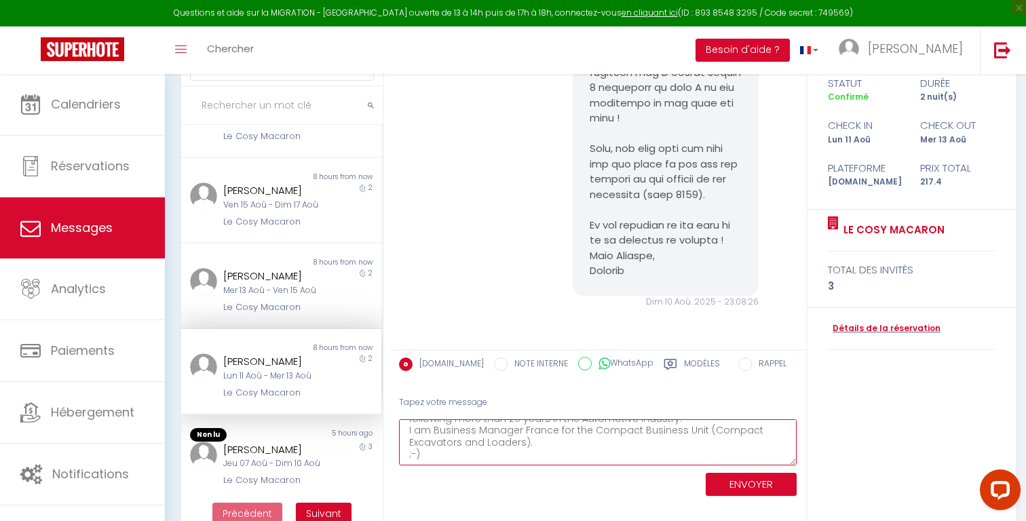
scroll to position [100, 0]
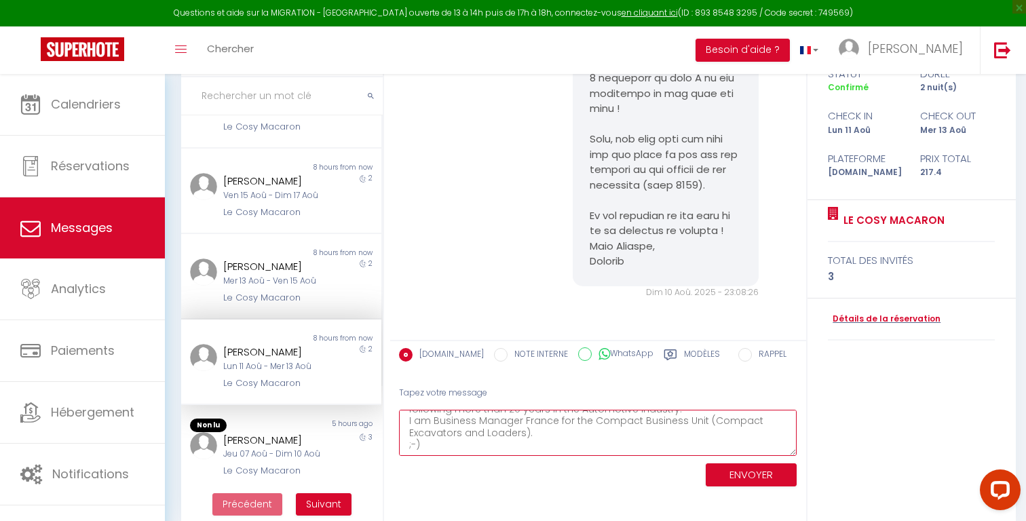
type textarea "I noticed from your email that you work for [PERSON_NAME]. Great to know, as I …"
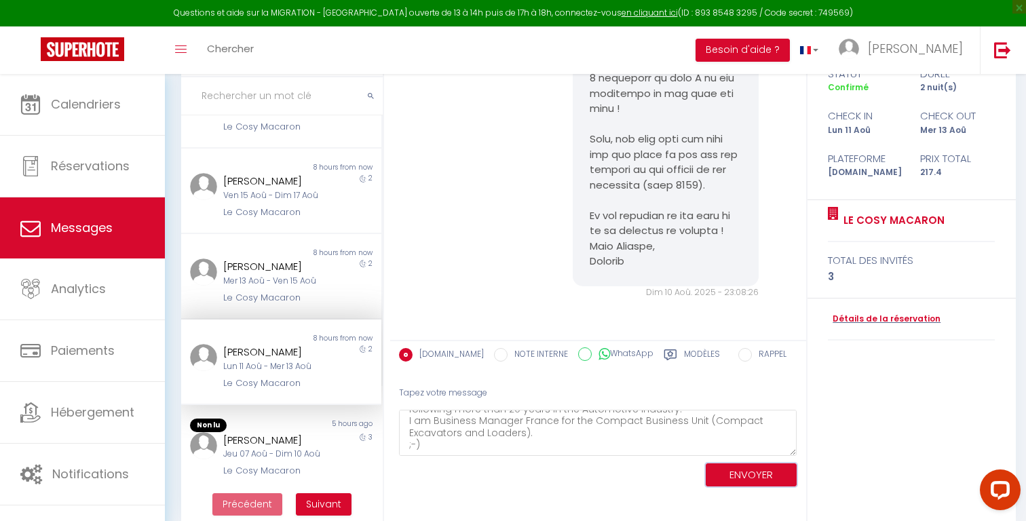
click at [744, 474] on button "ENVOYER" at bounding box center [751, 475] width 91 height 24
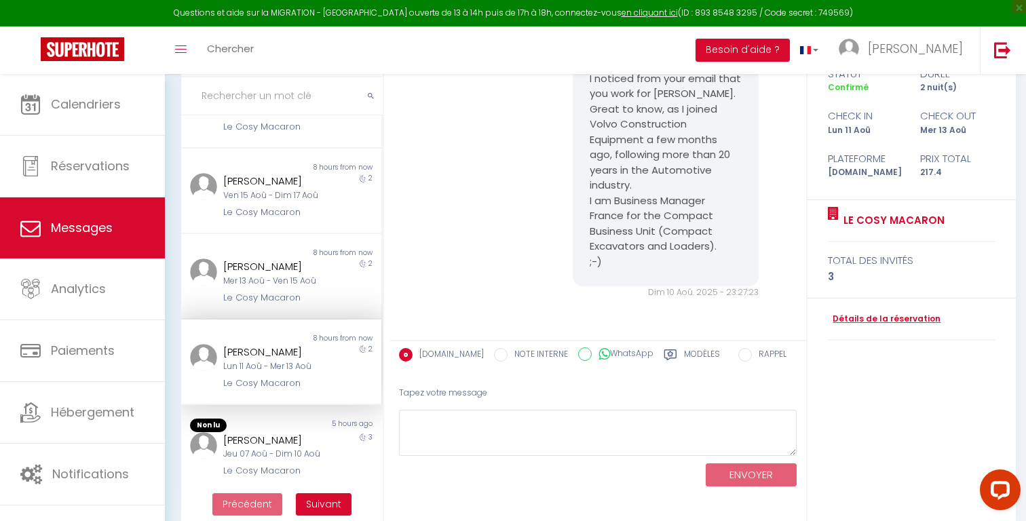
scroll to position [3647, 0]
